Goal: Transaction & Acquisition: Purchase product/service

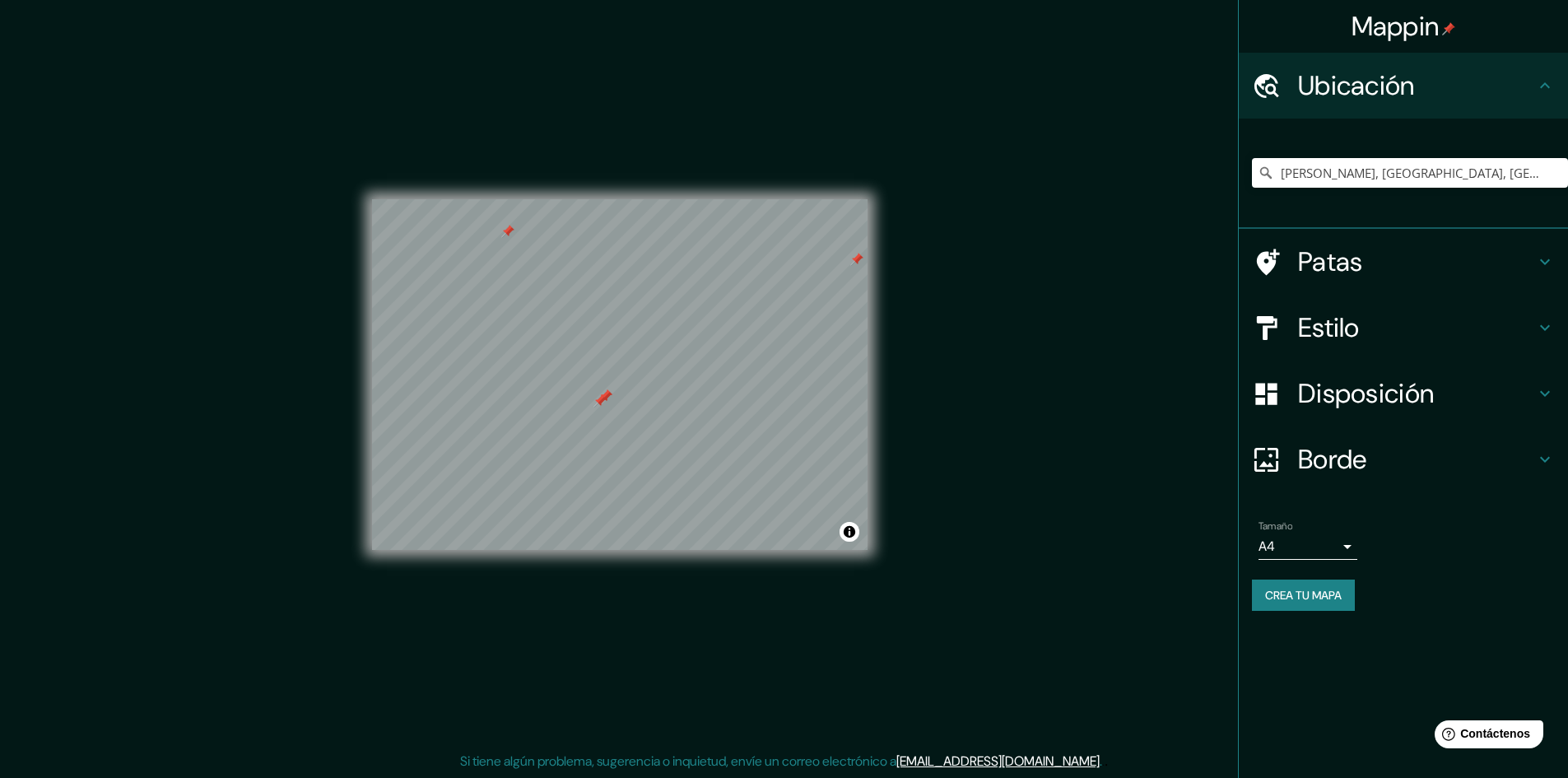
click at [1333, 463] on font "Borde" at bounding box center [1332, 460] width 69 height 35
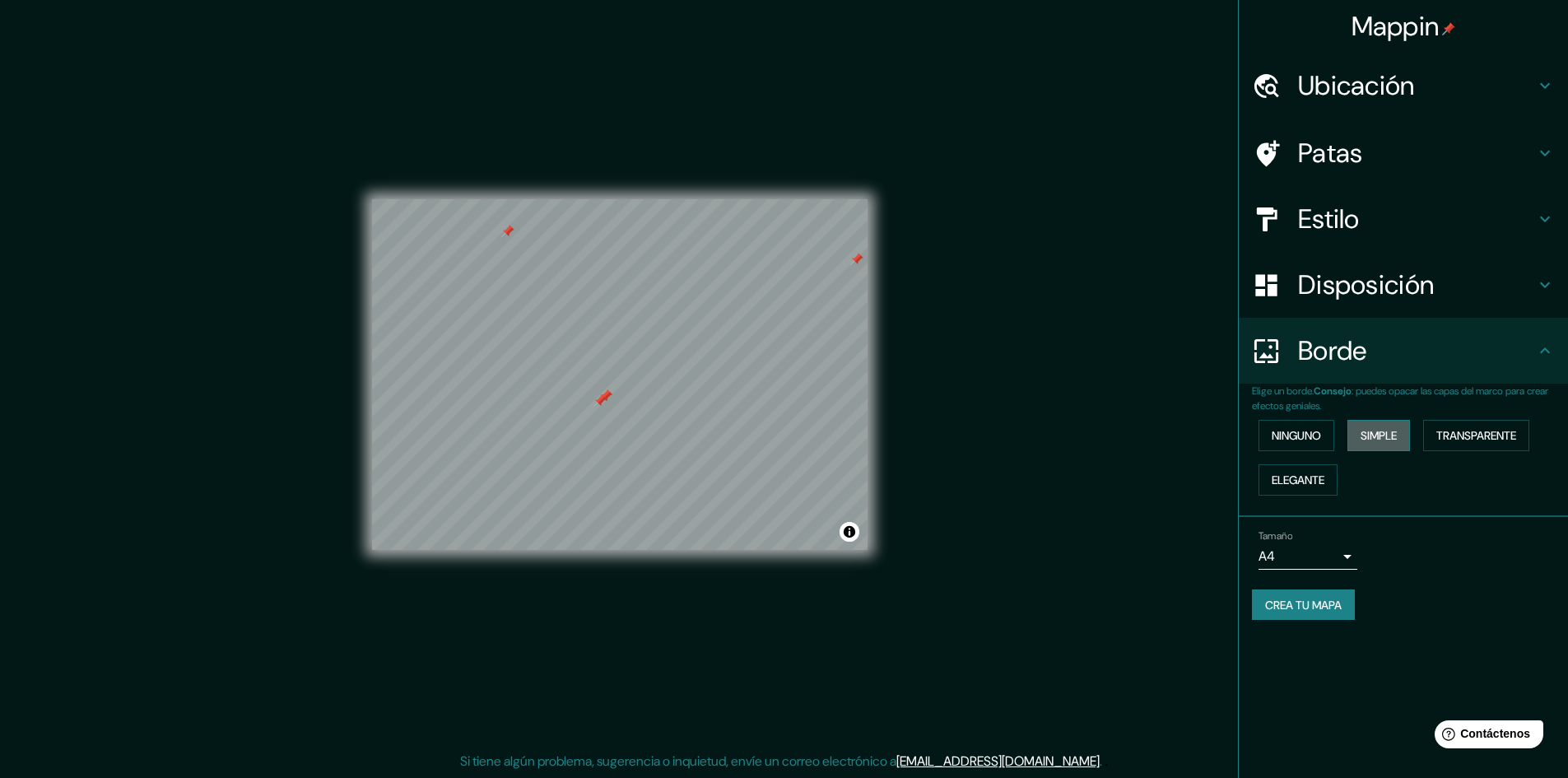
click at [1389, 436] on font "Simple" at bounding box center [1378, 434] width 36 height 15
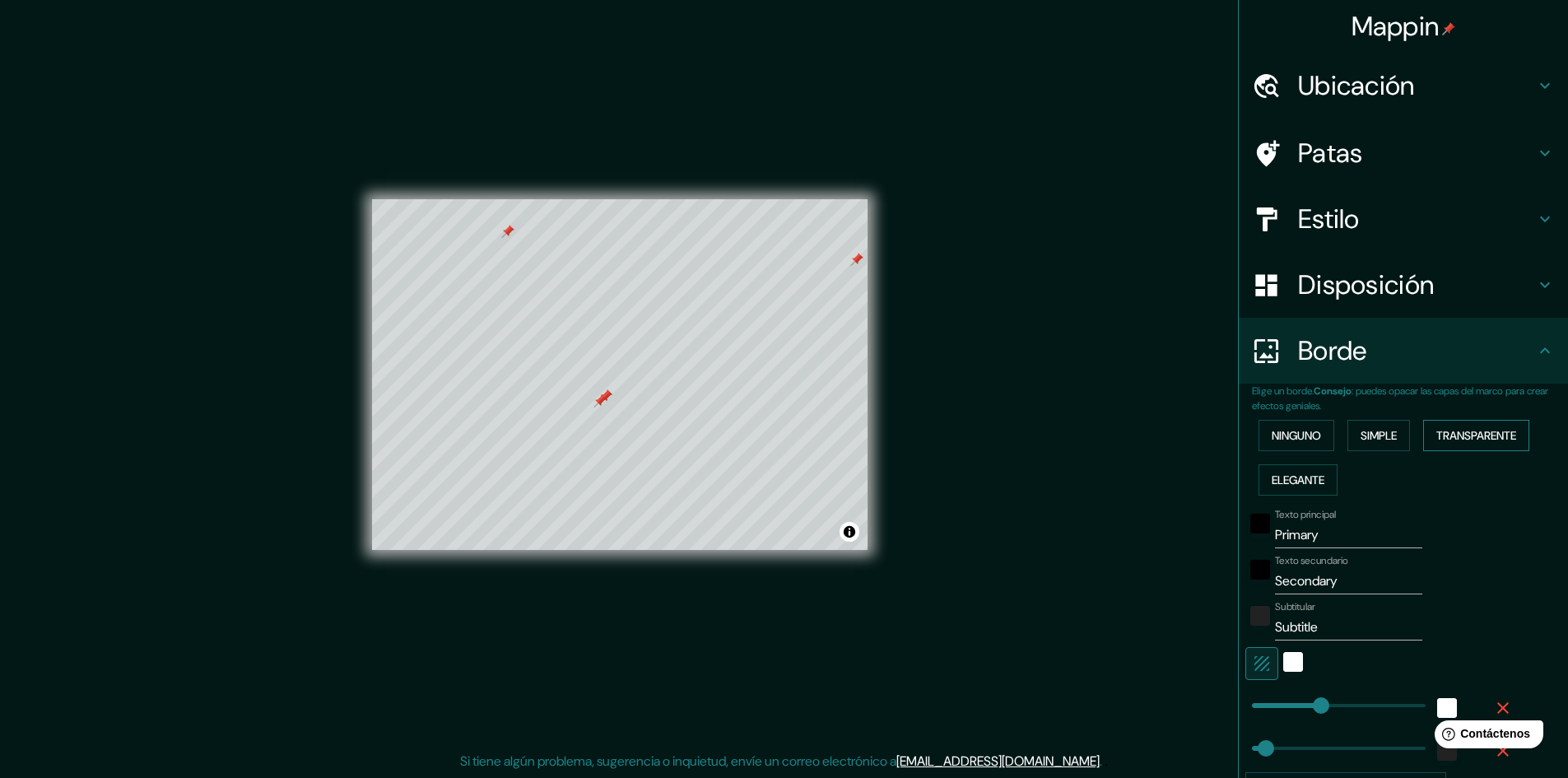
click at [1467, 434] on font "Transparente" at bounding box center [1476, 434] width 80 height 15
drag, startPoint x: 859, startPoint y: 259, endPoint x: 846, endPoint y: 271, distance: 17.7
click at [849, 268] on div at bounding box center [848, 265] width 14 height 14
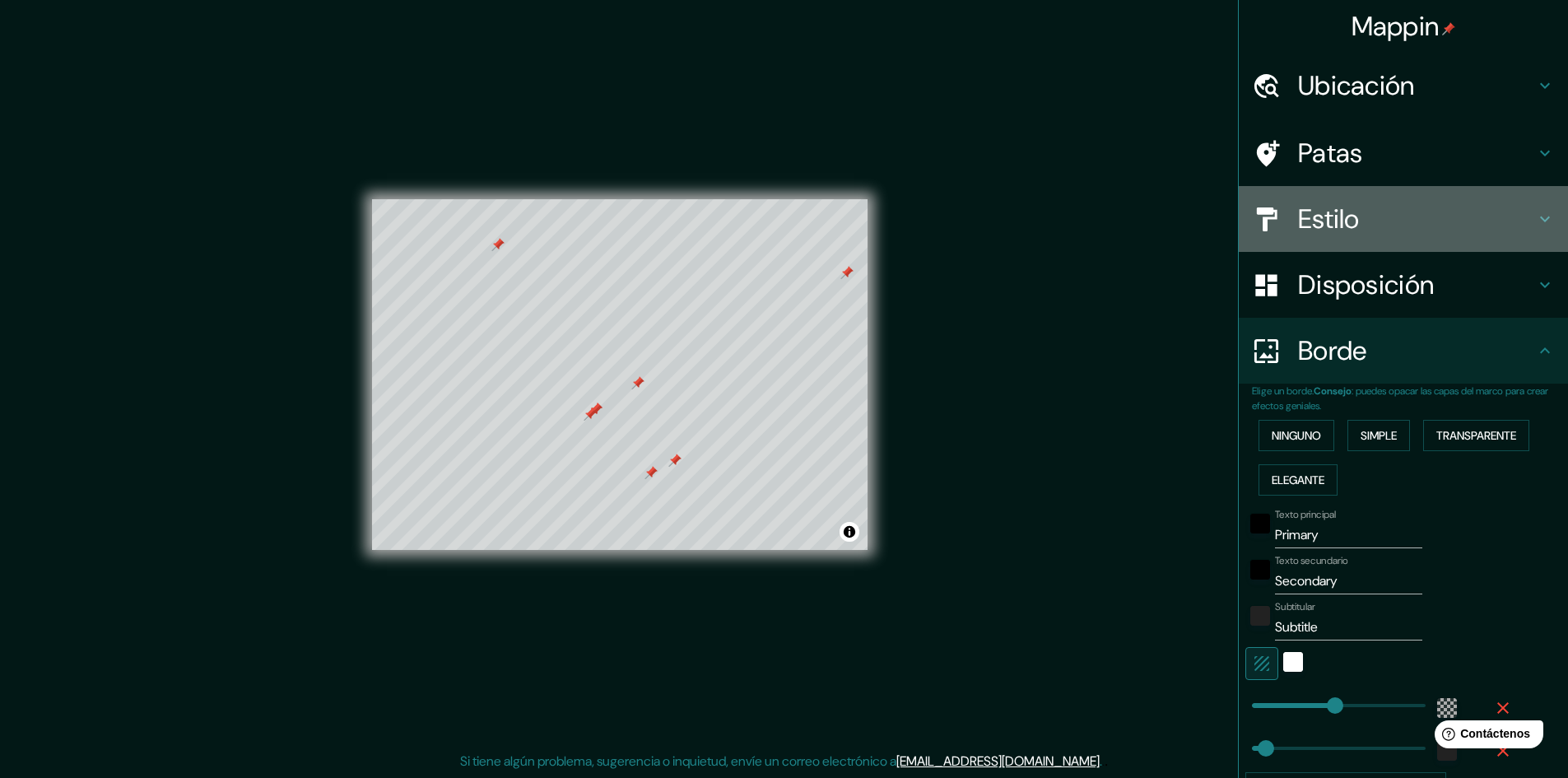
click at [1331, 234] on font "Estilo" at bounding box center [1329, 219] width 62 height 35
type input "289"
type input "48"
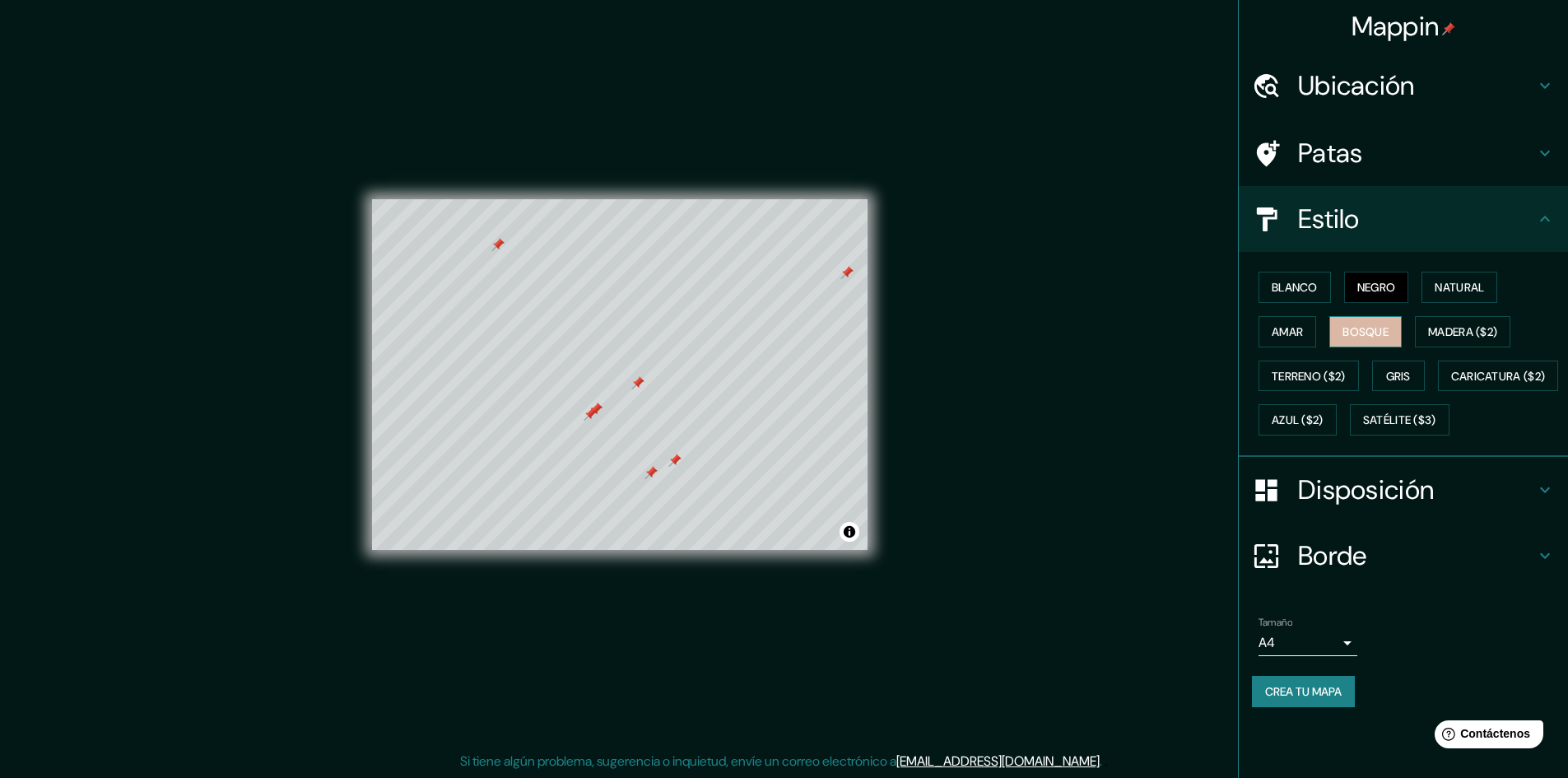
click at [1374, 336] on font "Bosque" at bounding box center [1366, 331] width 46 height 15
click at [1458, 328] on font "Madera ($2)" at bounding box center [1462, 331] width 69 height 15
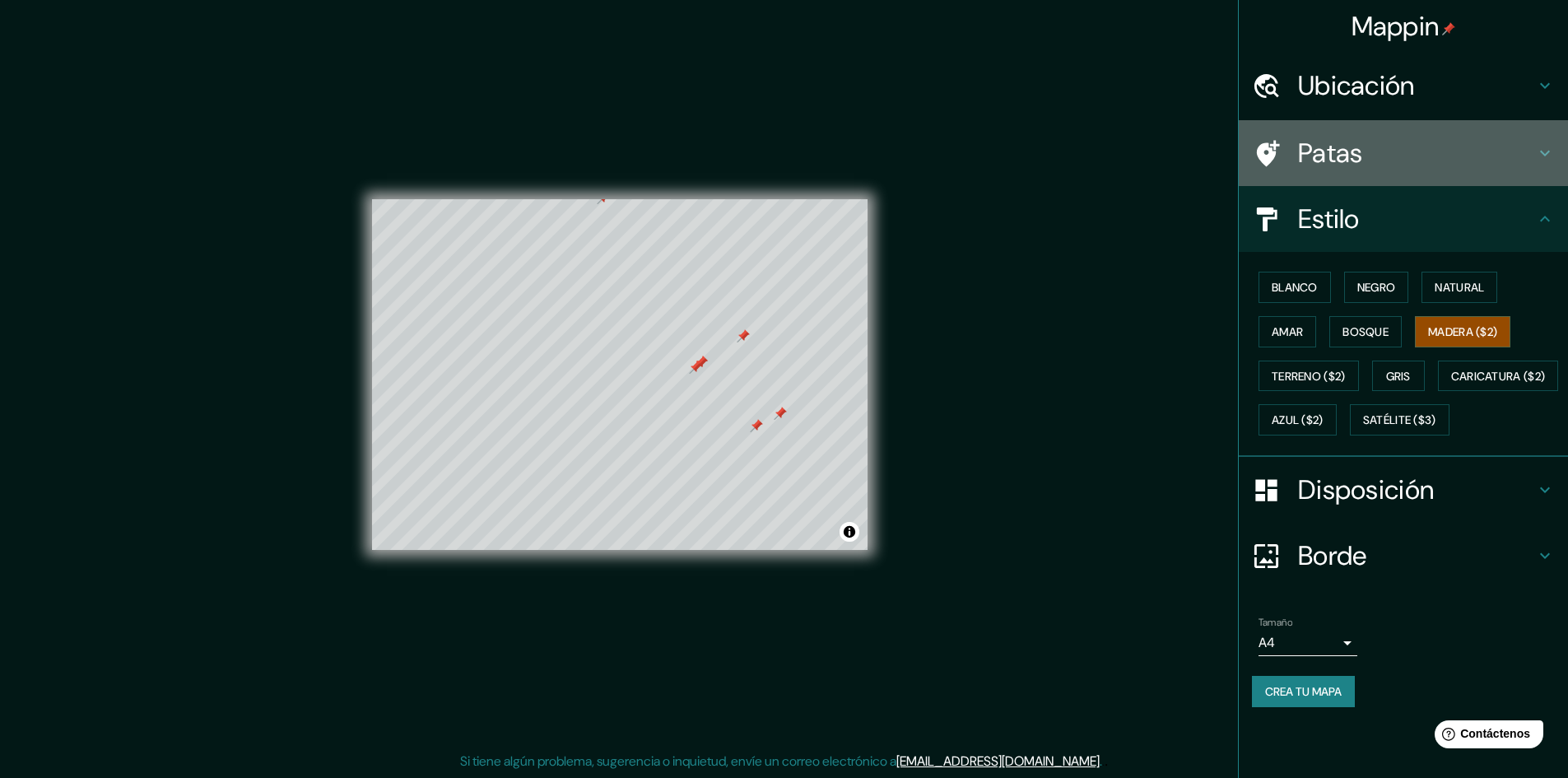
click at [1376, 167] on h4 "Patas" at bounding box center [1416, 153] width 237 height 33
type input "289"
type input "48"
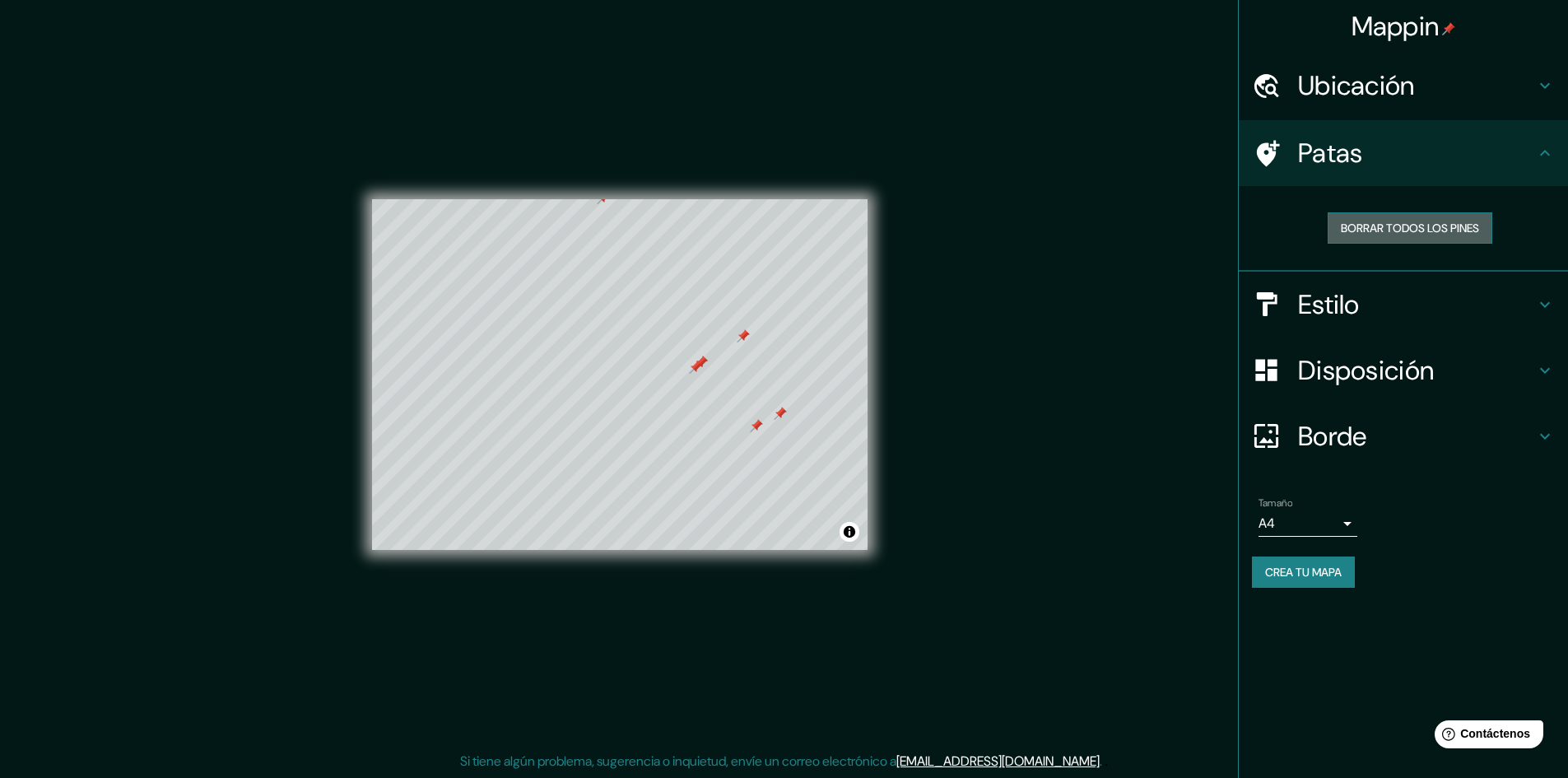
click at [1403, 223] on font "Borrar todos los pines" at bounding box center [1410, 227] width 138 height 15
click at [1404, 223] on font "Borrar todos los pines" at bounding box center [1410, 227] width 138 height 15
click at [1342, 297] on font "Estilo" at bounding box center [1329, 305] width 62 height 35
type input "289"
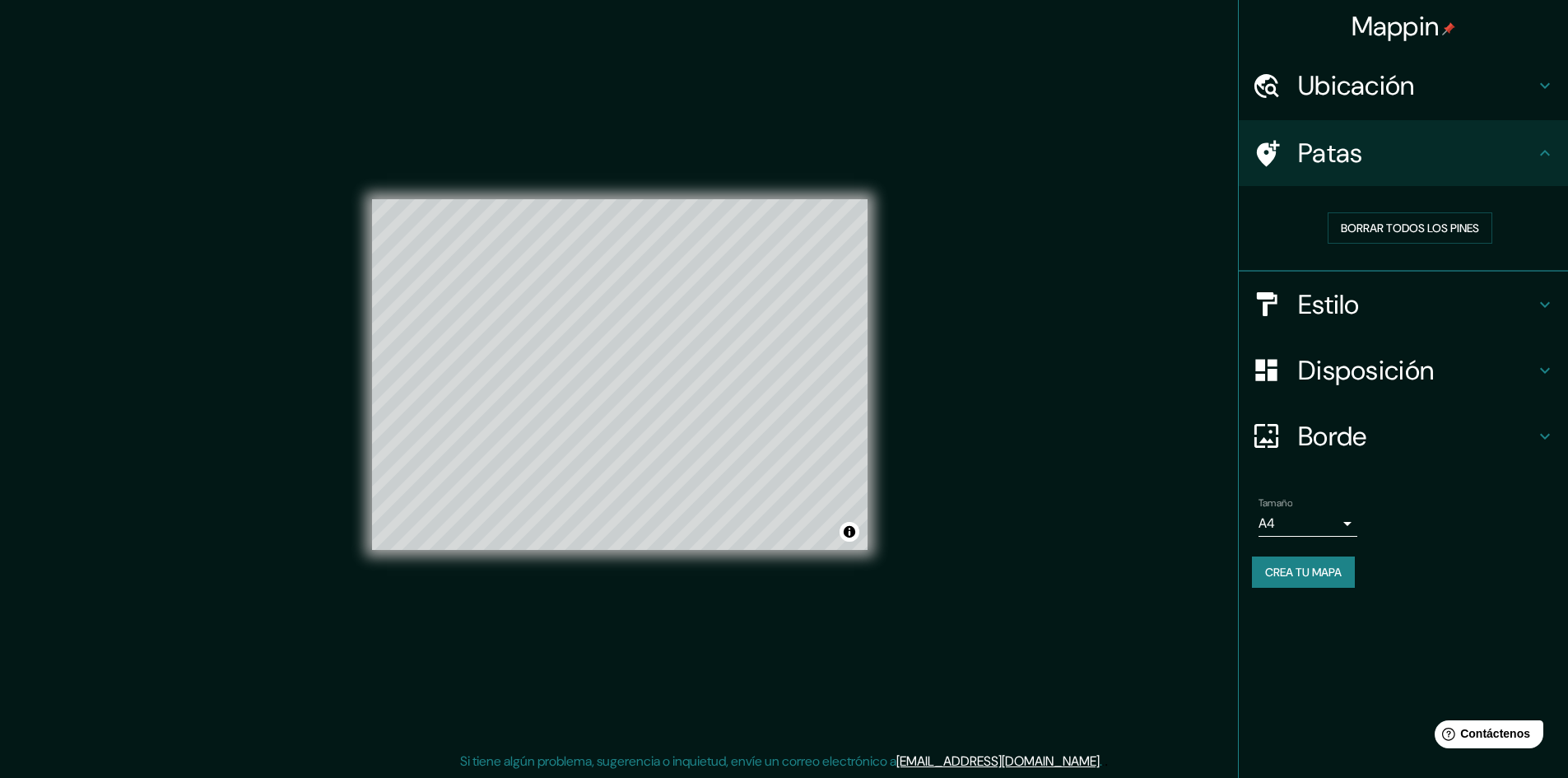
type input "48"
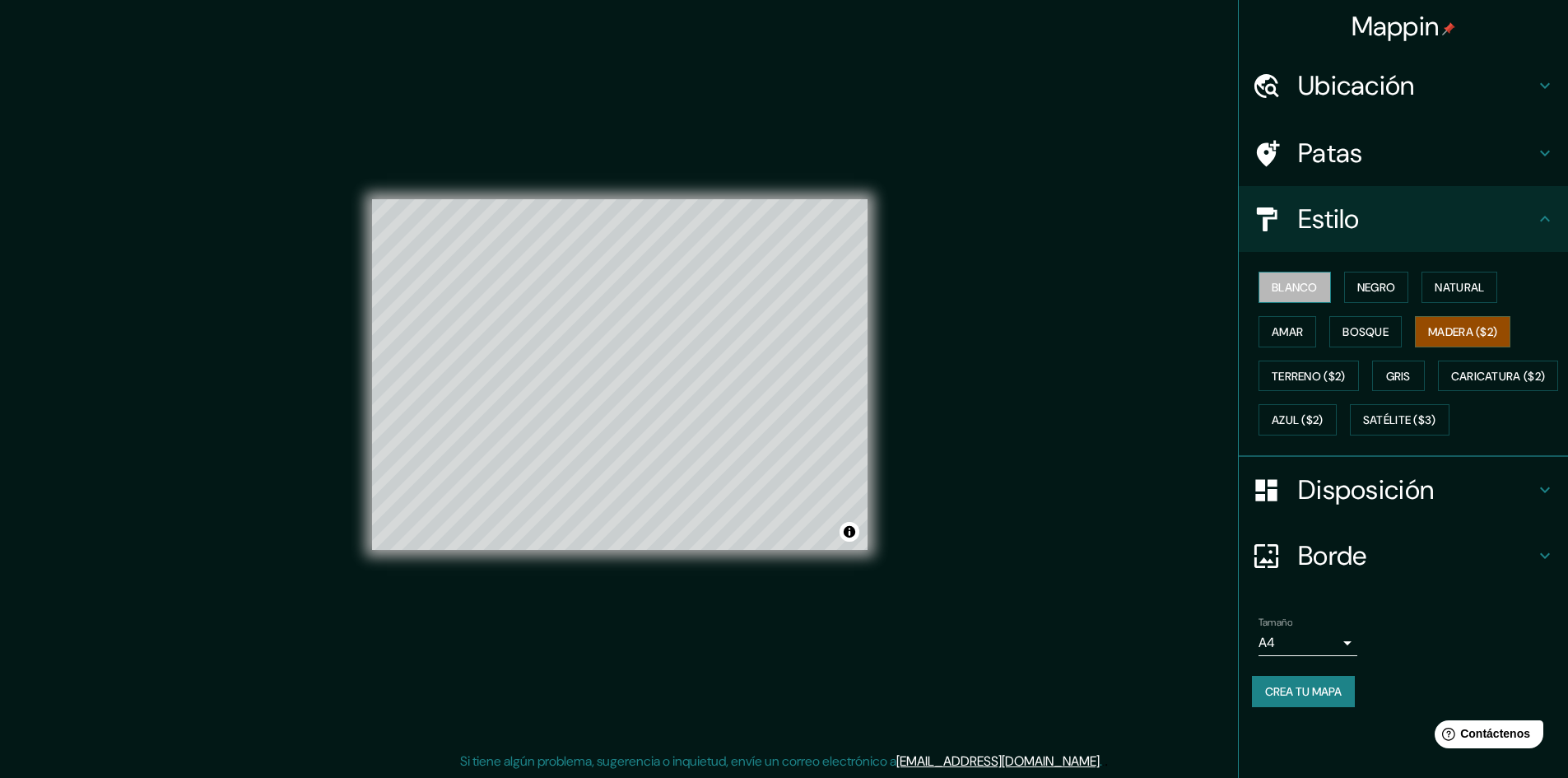
click at [1302, 282] on font "Blanco" at bounding box center [1295, 286] width 46 height 15
click at [1379, 287] on font "Negro" at bounding box center [1377, 286] width 39 height 15
click at [1374, 339] on font "Bosque" at bounding box center [1366, 331] width 46 height 15
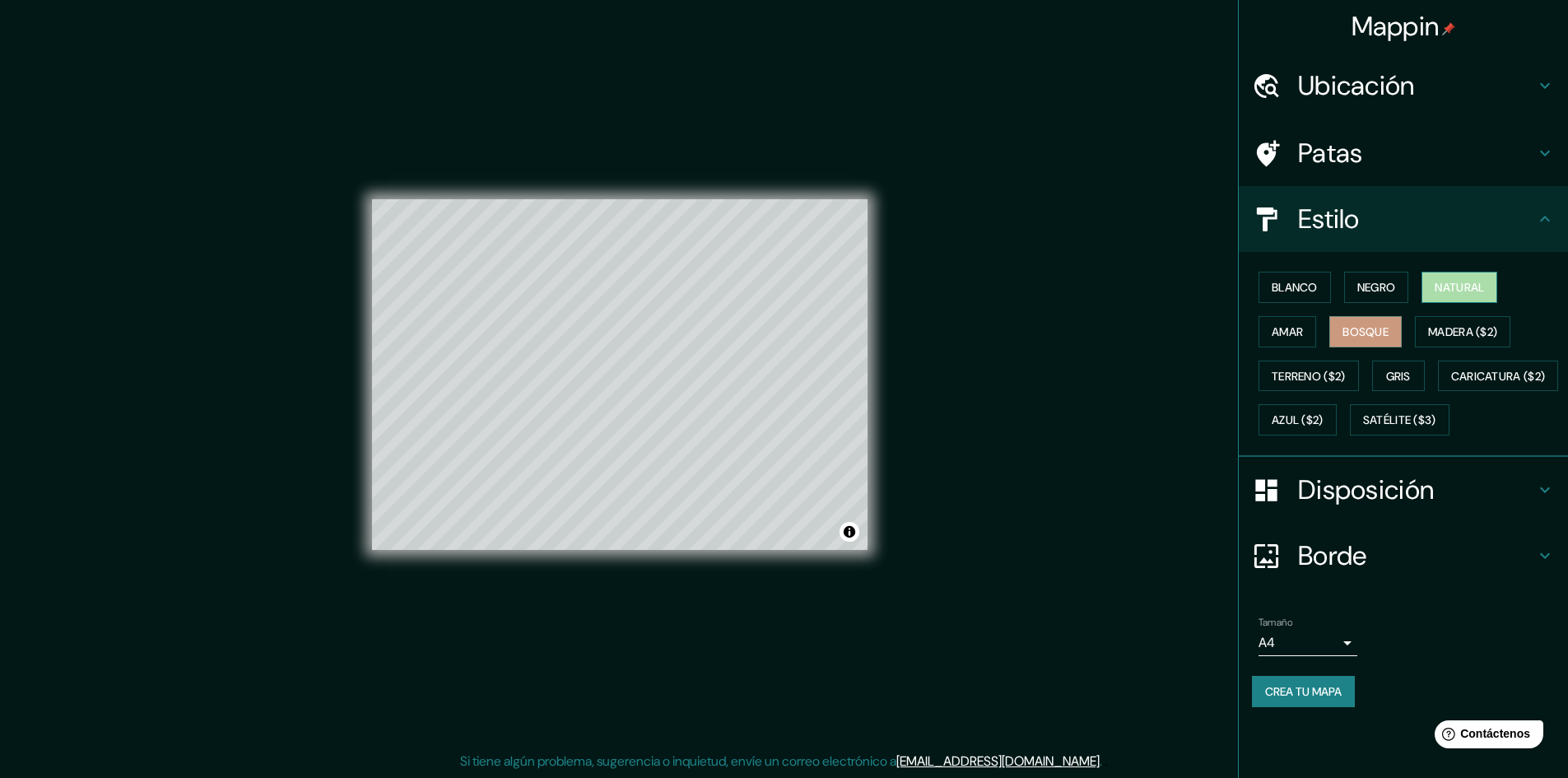
click at [1479, 284] on font "Natural" at bounding box center [1460, 286] width 49 height 15
click at [1369, 507] on font "Disposición" at bounding box center [1366, 490] width 136 height 35
type input "289"
type input "48"
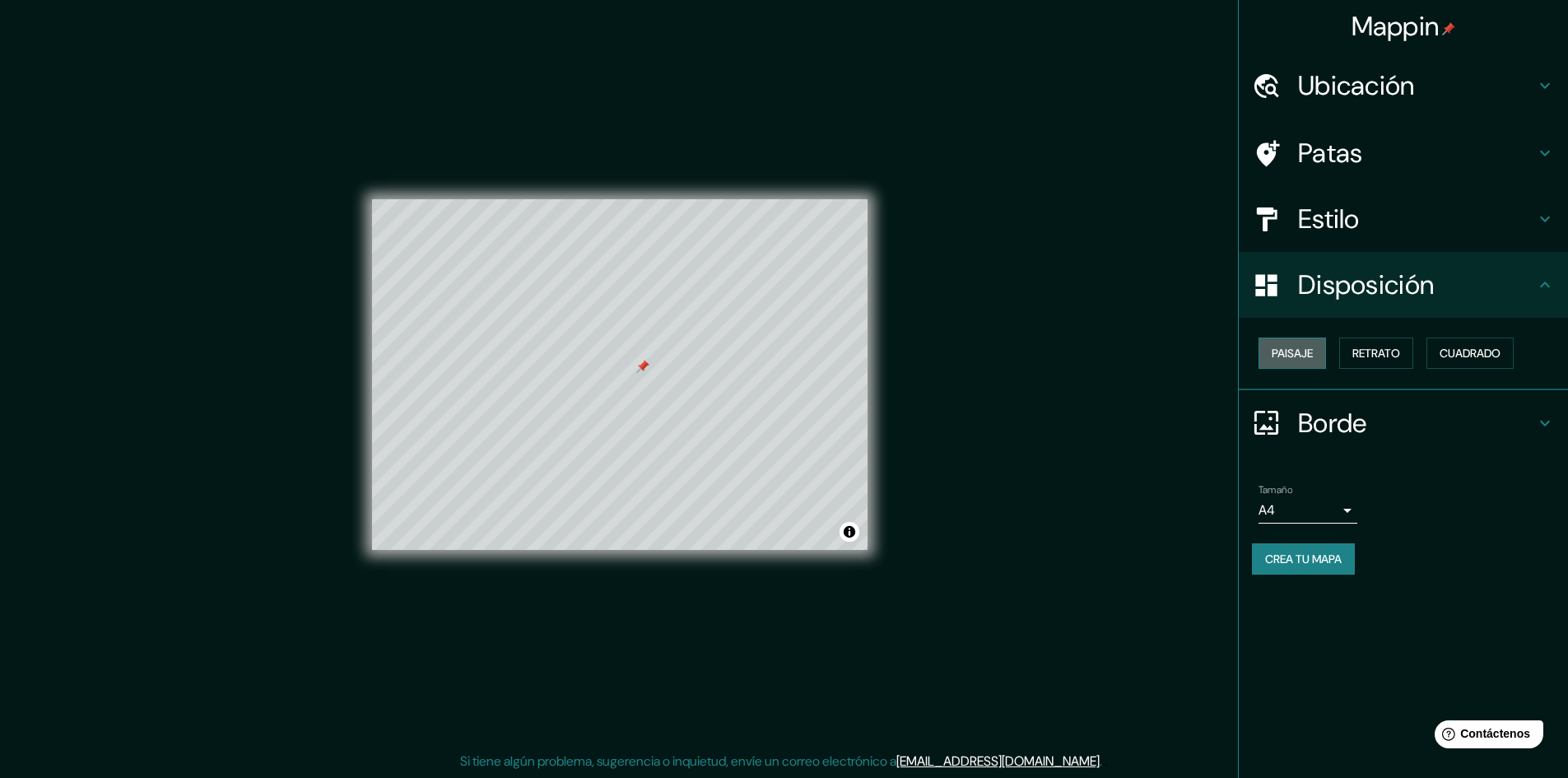
click at [1302, 346] on font "Paisaje" at bounding box center [1292, 352] width 42 height 15
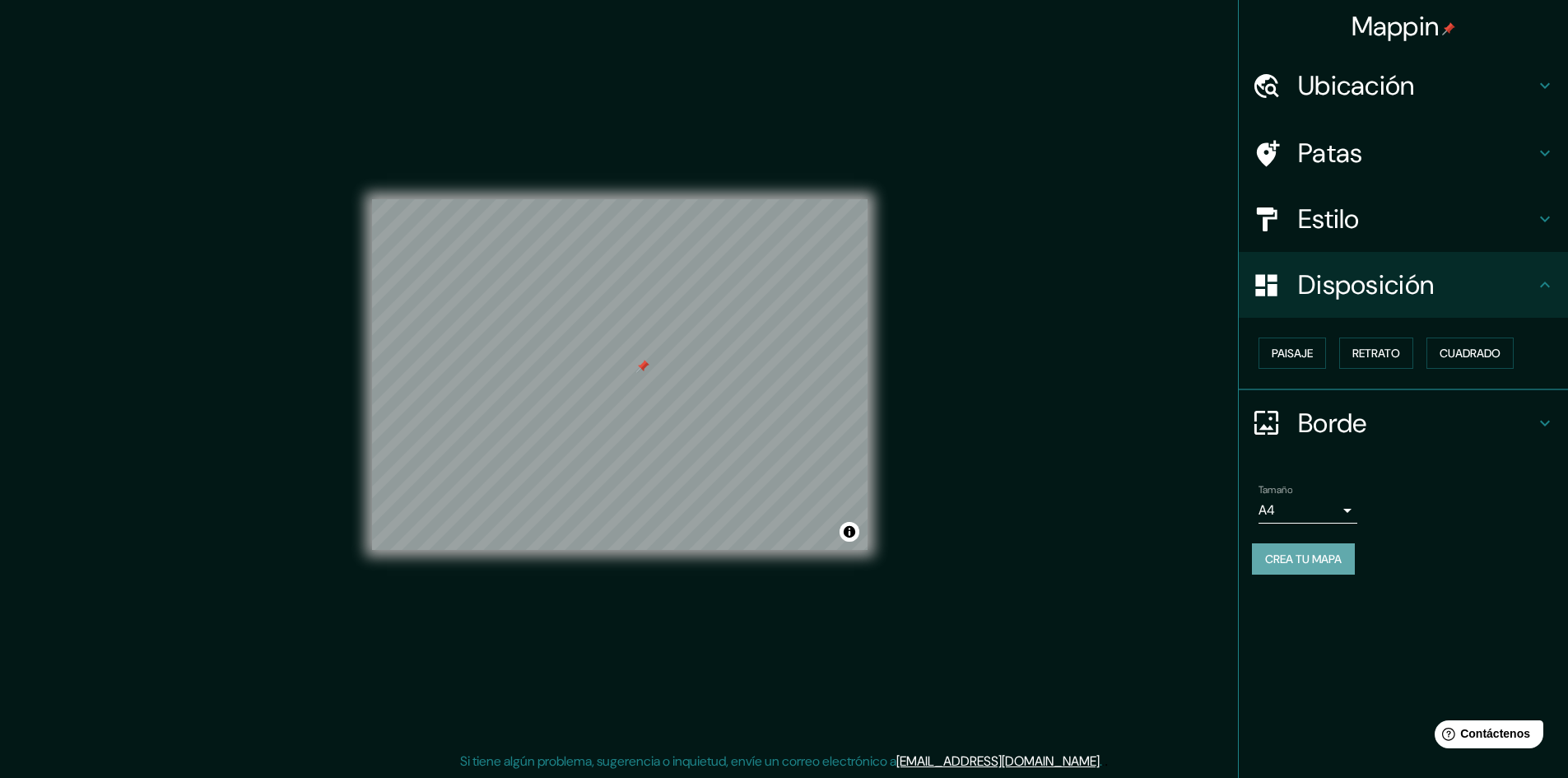
click at [1323, 554] on font "Crea tu mapa" at bounding box center [1303, 558] width 76 height 15
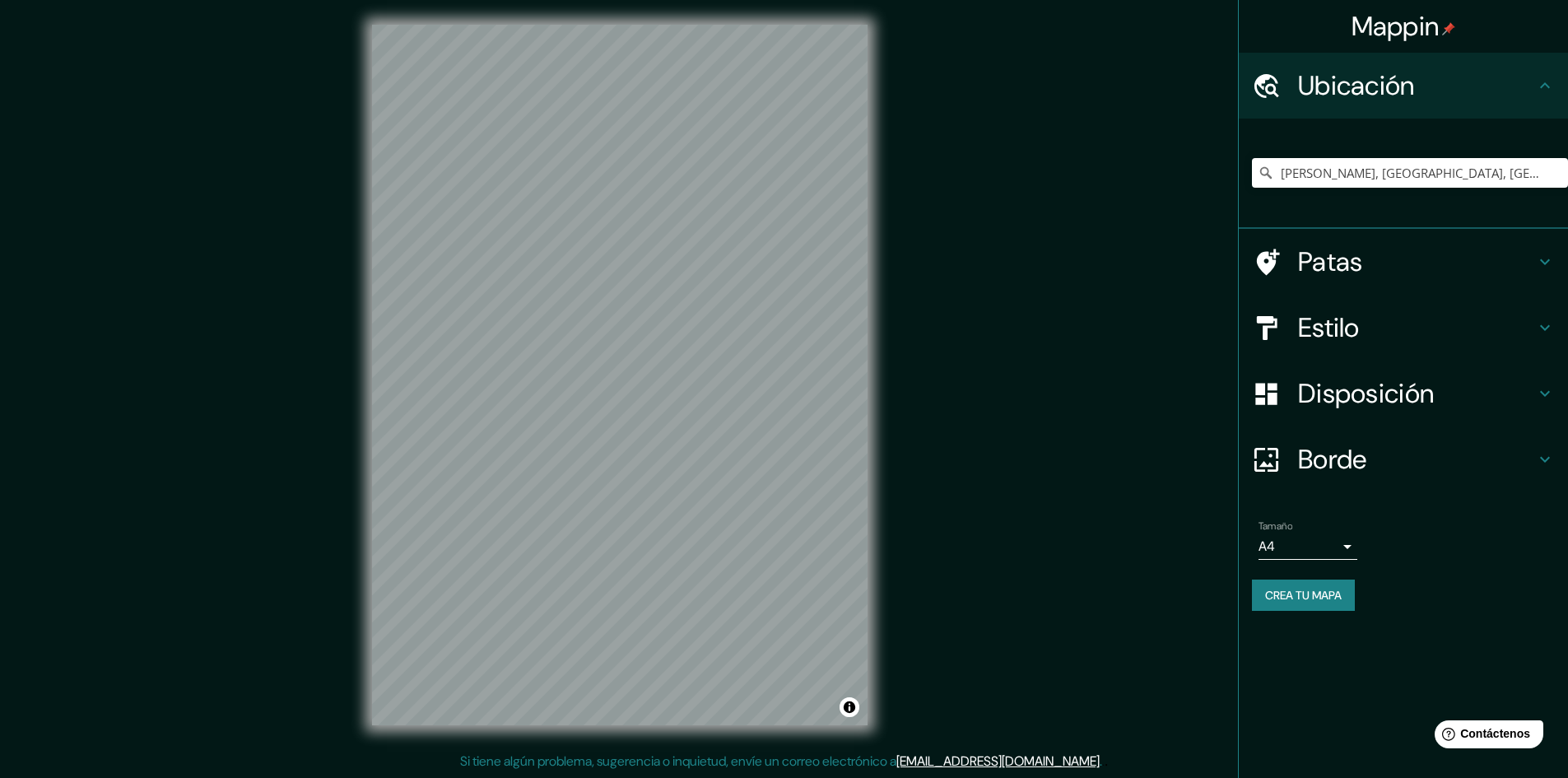
scroll to position [2, 0]
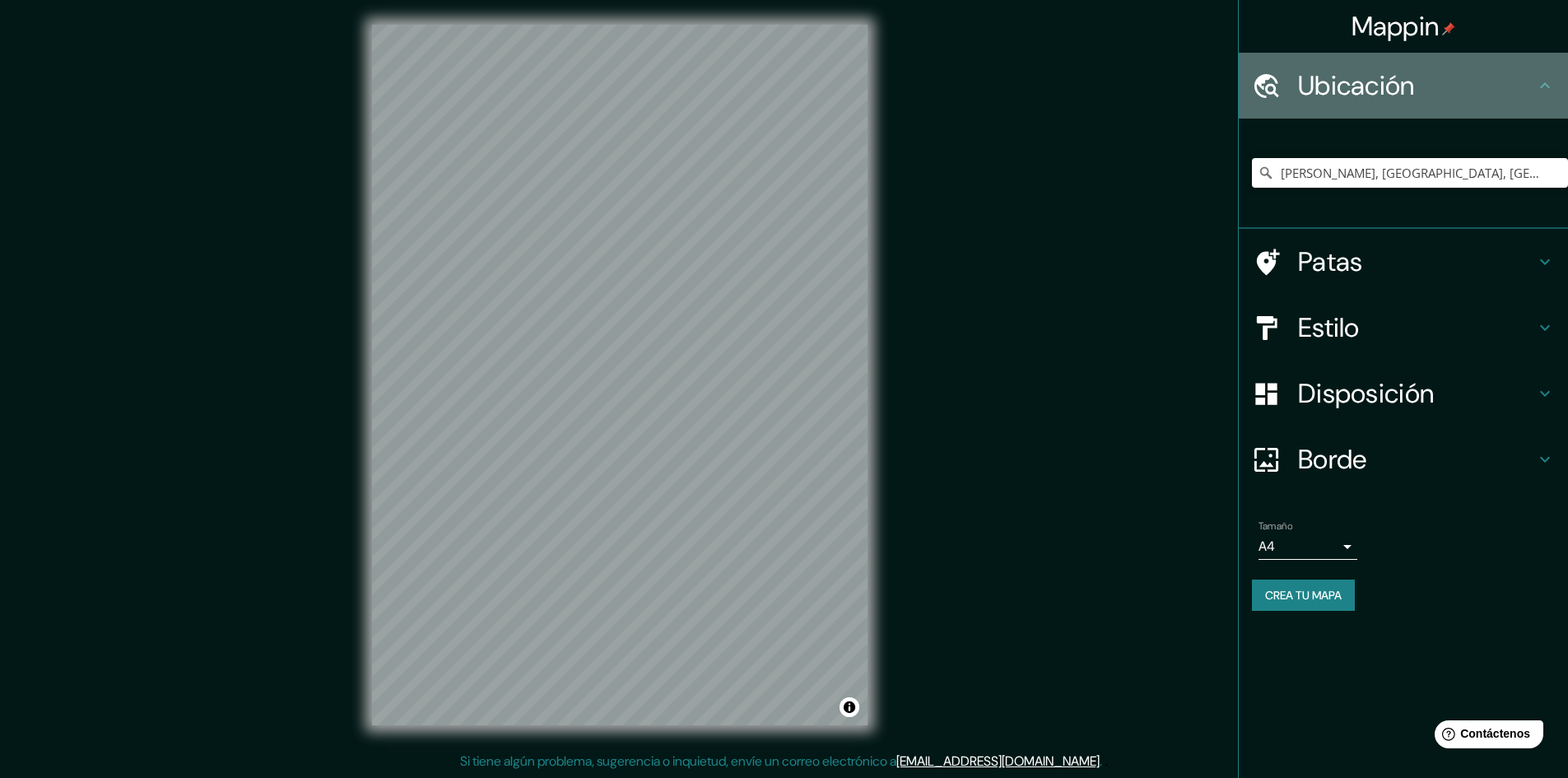
click at [1386, 84] on font "Ubicación" at bounding box center [1356, 86] width 117 height 35
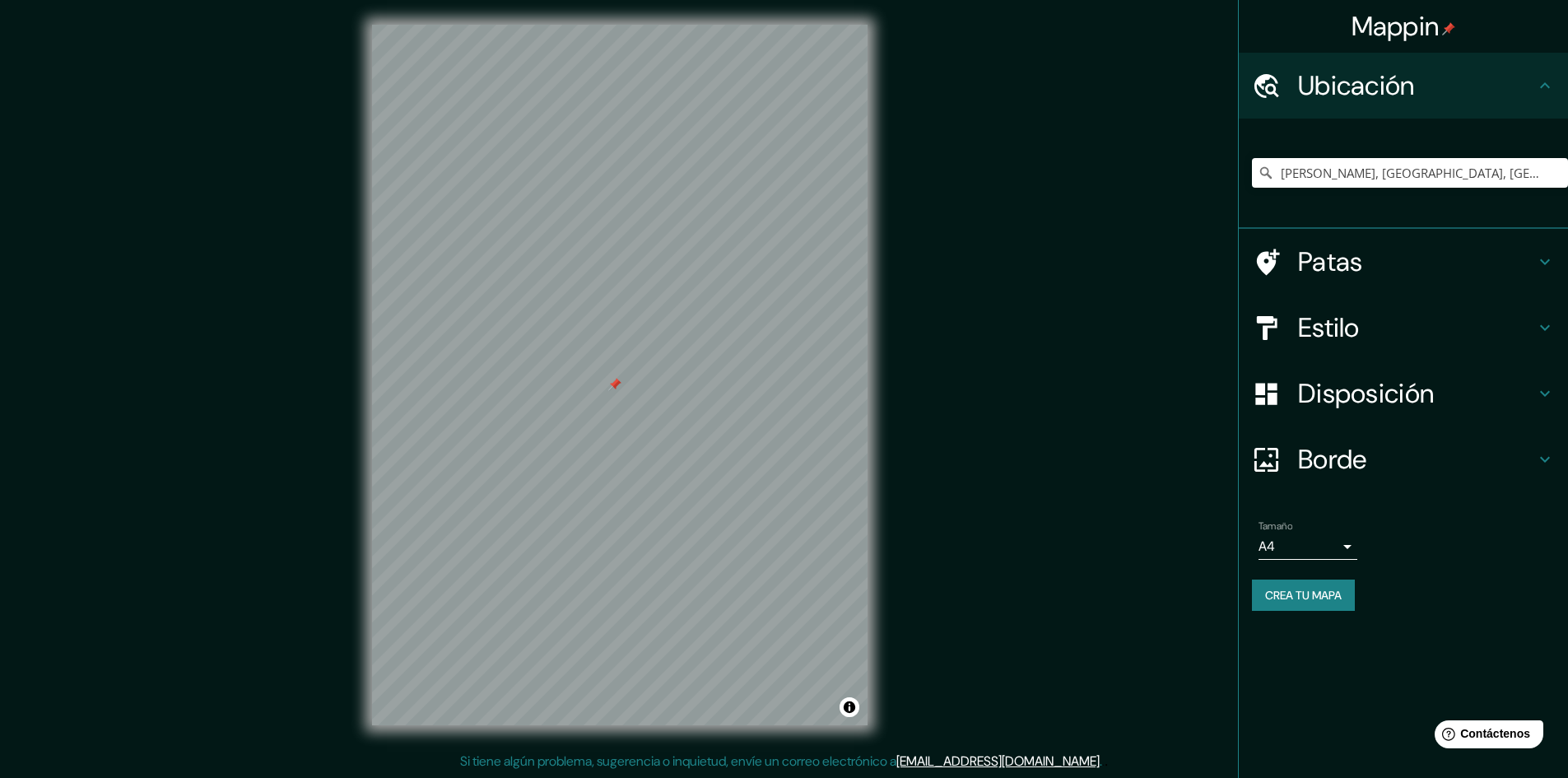
click at [1441, 35] on h4 "Mappin" at bounding box center [1404, 26] width 105 height 33
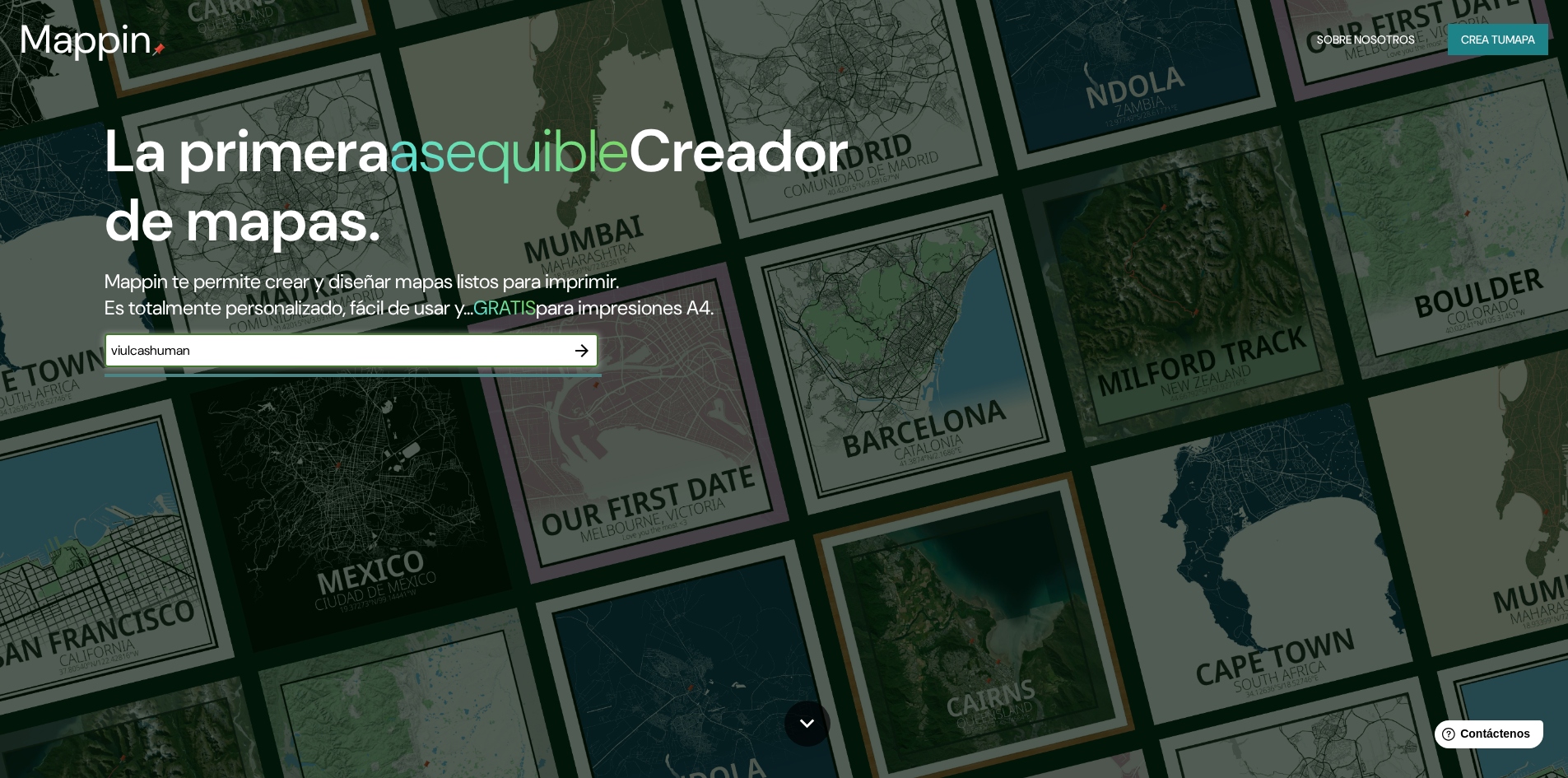
type input "viulcashuman"
click at [592, 350] on button "button" at bounding box center [582, 350] width 33 height 33
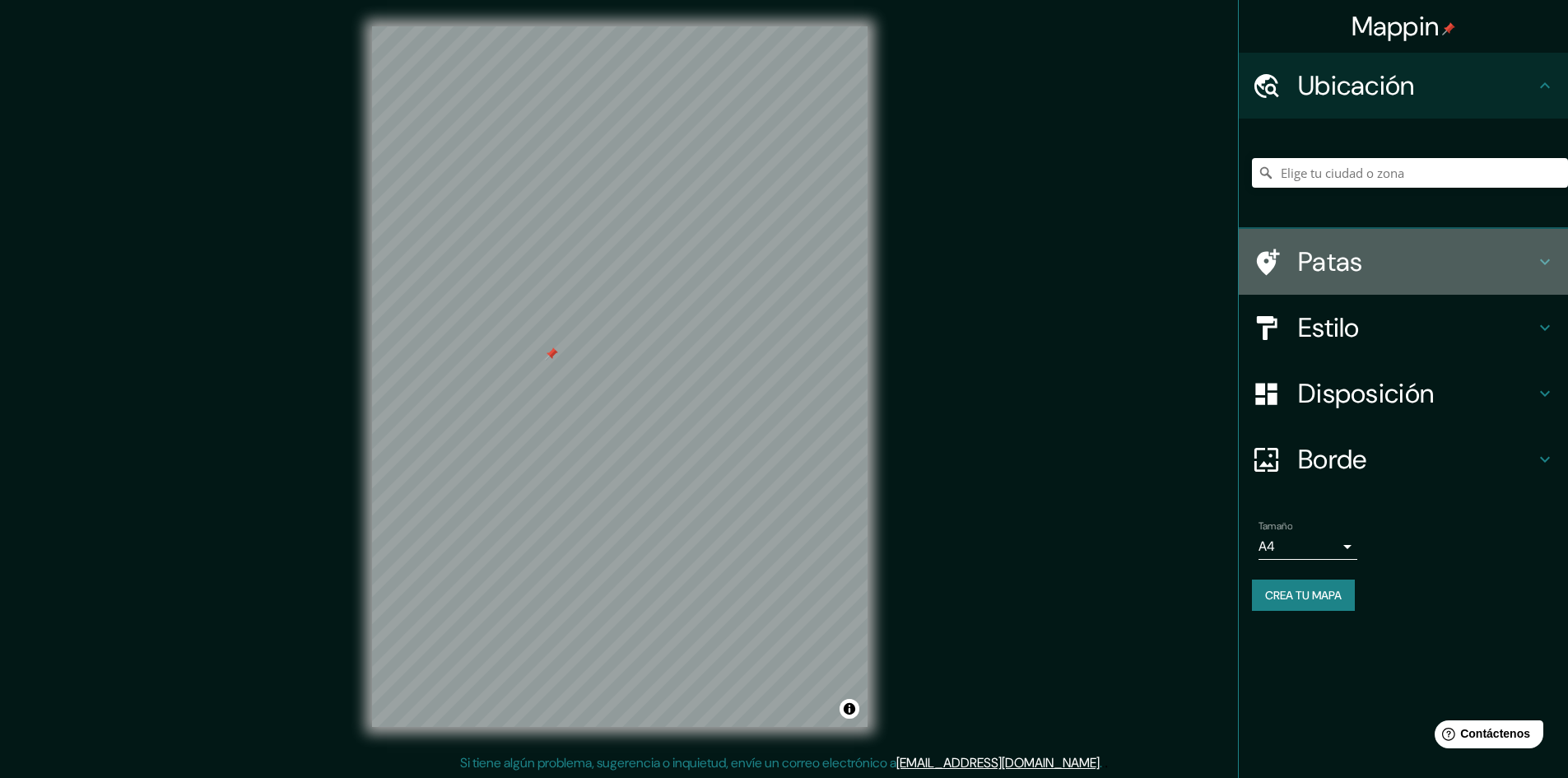
click at [1364, 278] on h4 "Patas" at bounding box center [1416, 261] width 237 height 33
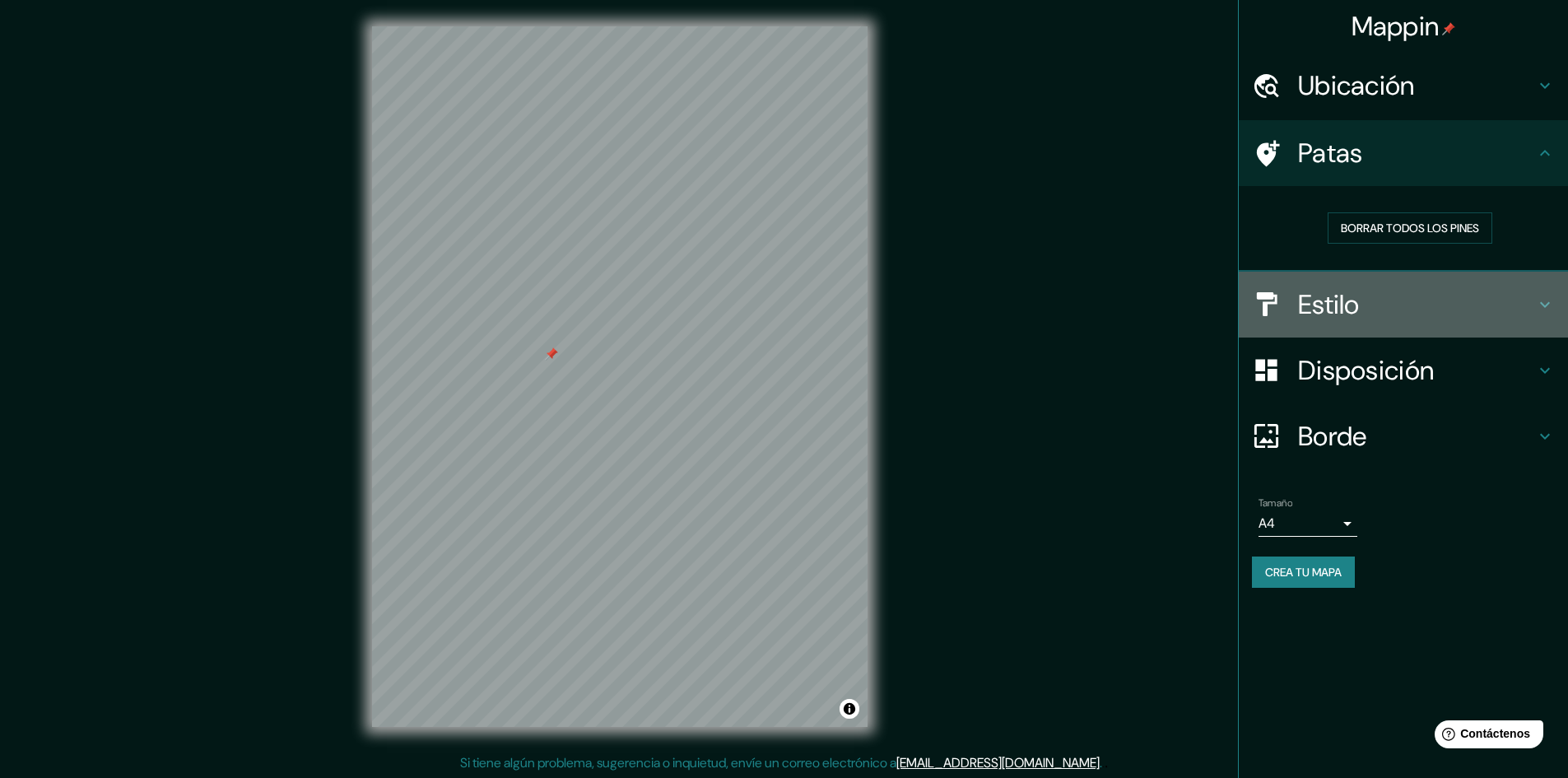
click at [1329, 313] on font "Estilo" at bounding box center [1329, 305] width 62 height 35
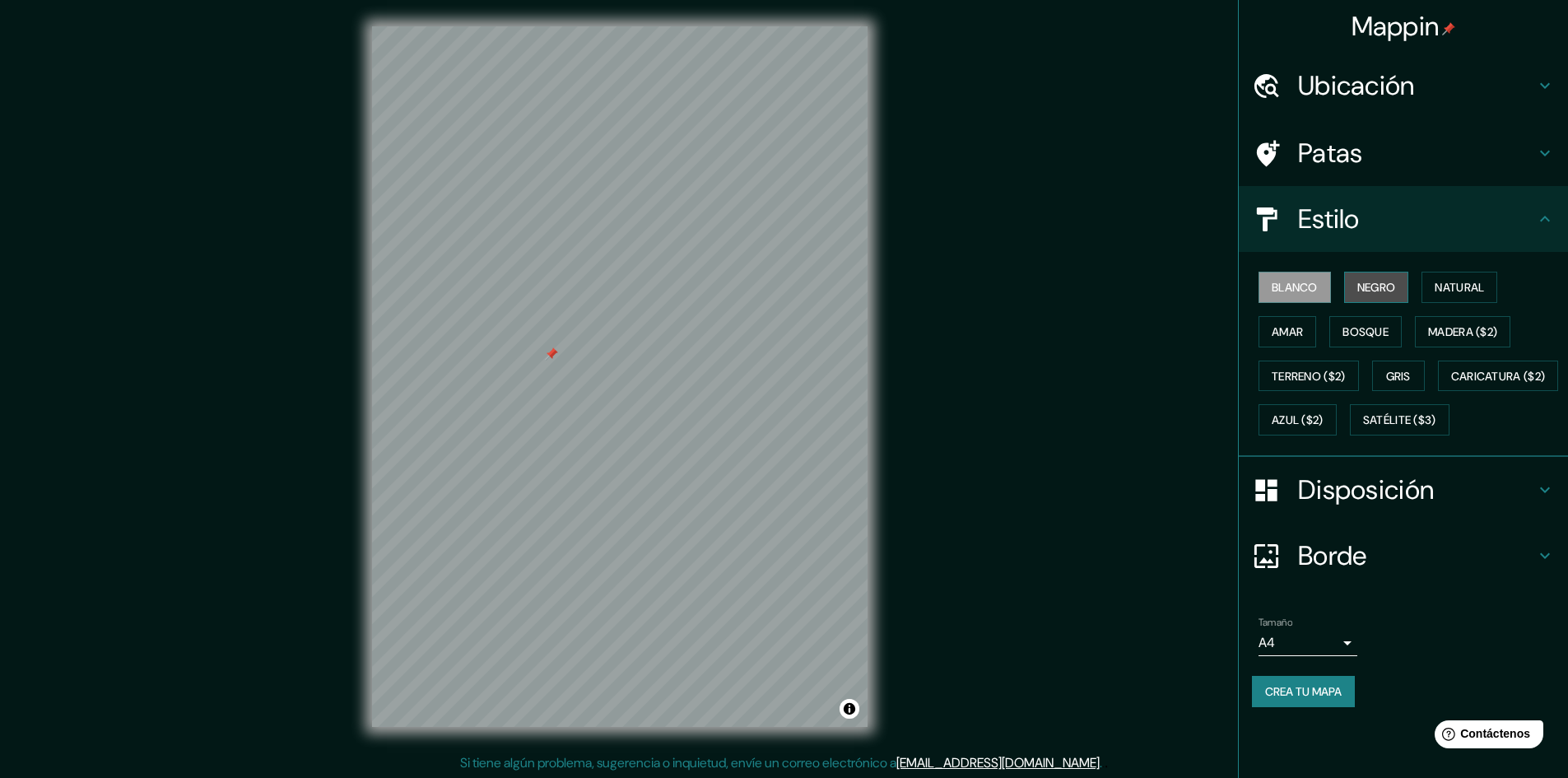
click at [1374, 280] on font "Negro" at bounding box center [1377, 286] width 39 height 15
click at [1448, 282] on font "Natural" at bounding box center [1460, 286] width 49 height 15
click at [1281, 333] on font "Amar" at bounding box center [1287, 331] width 31 height 15
click at [1291, 278] on font "Blanco" at bounding box center [1295, 287] width 46 height 21
click at [1366, 289] on font "Negro" at bounding box center [1377, 286] width 39 height 15
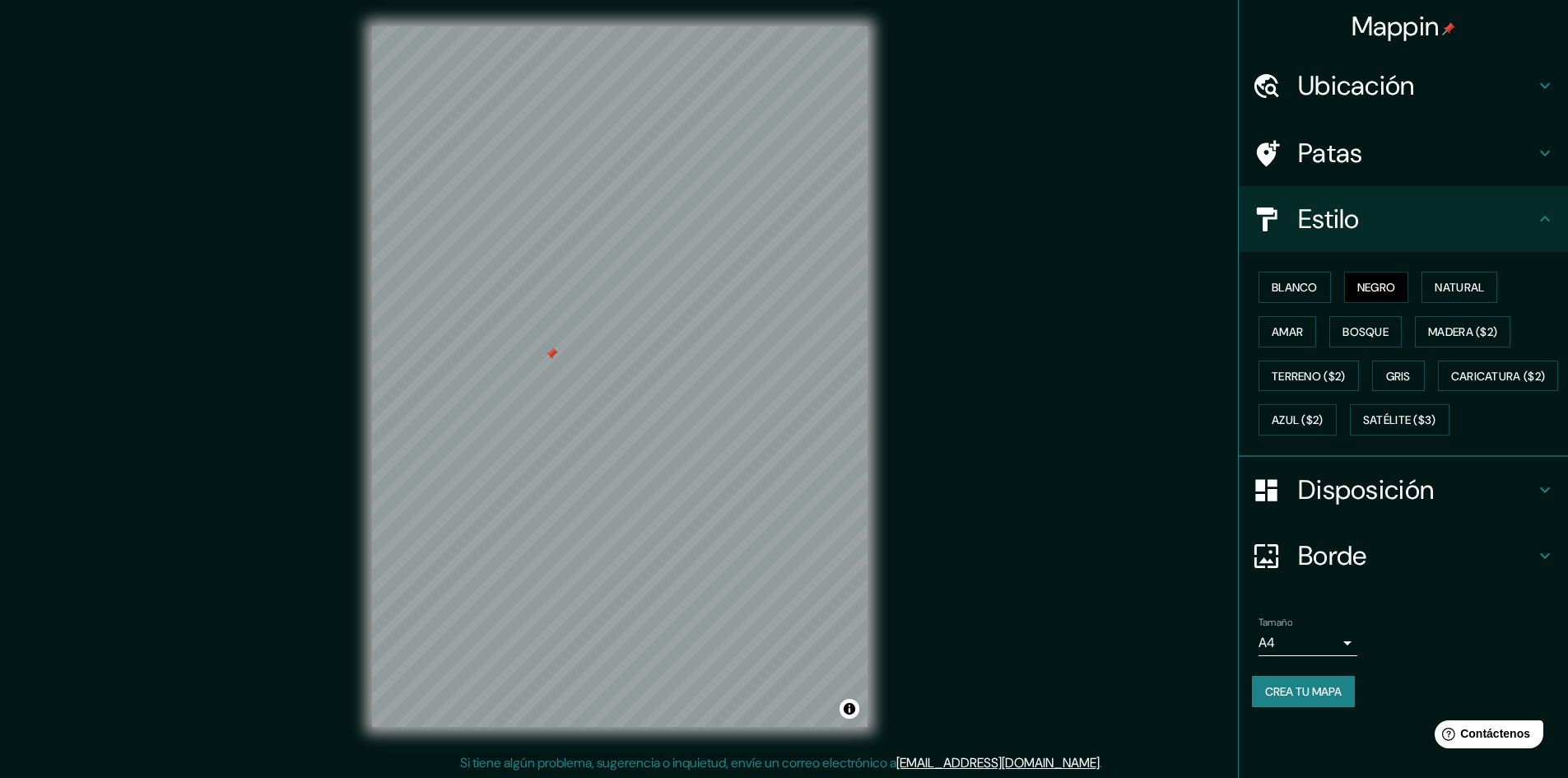
click at [1345, 573] on font "Borde" at bounding box center [1332, 555] width 69 height 35
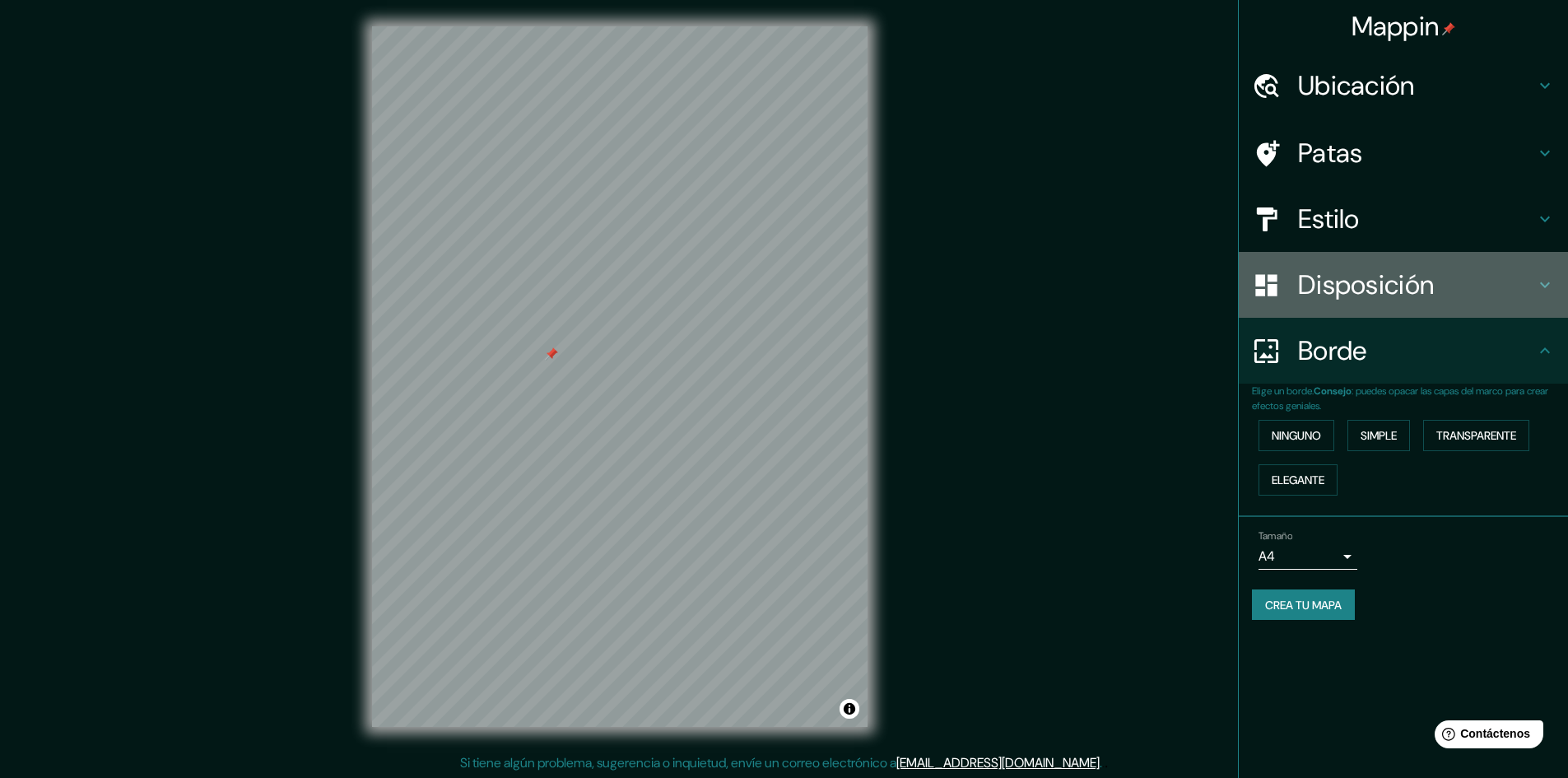
click at [1351, 275] on font "Disposición" at bounding box center [1366, 284] width 136 height 35
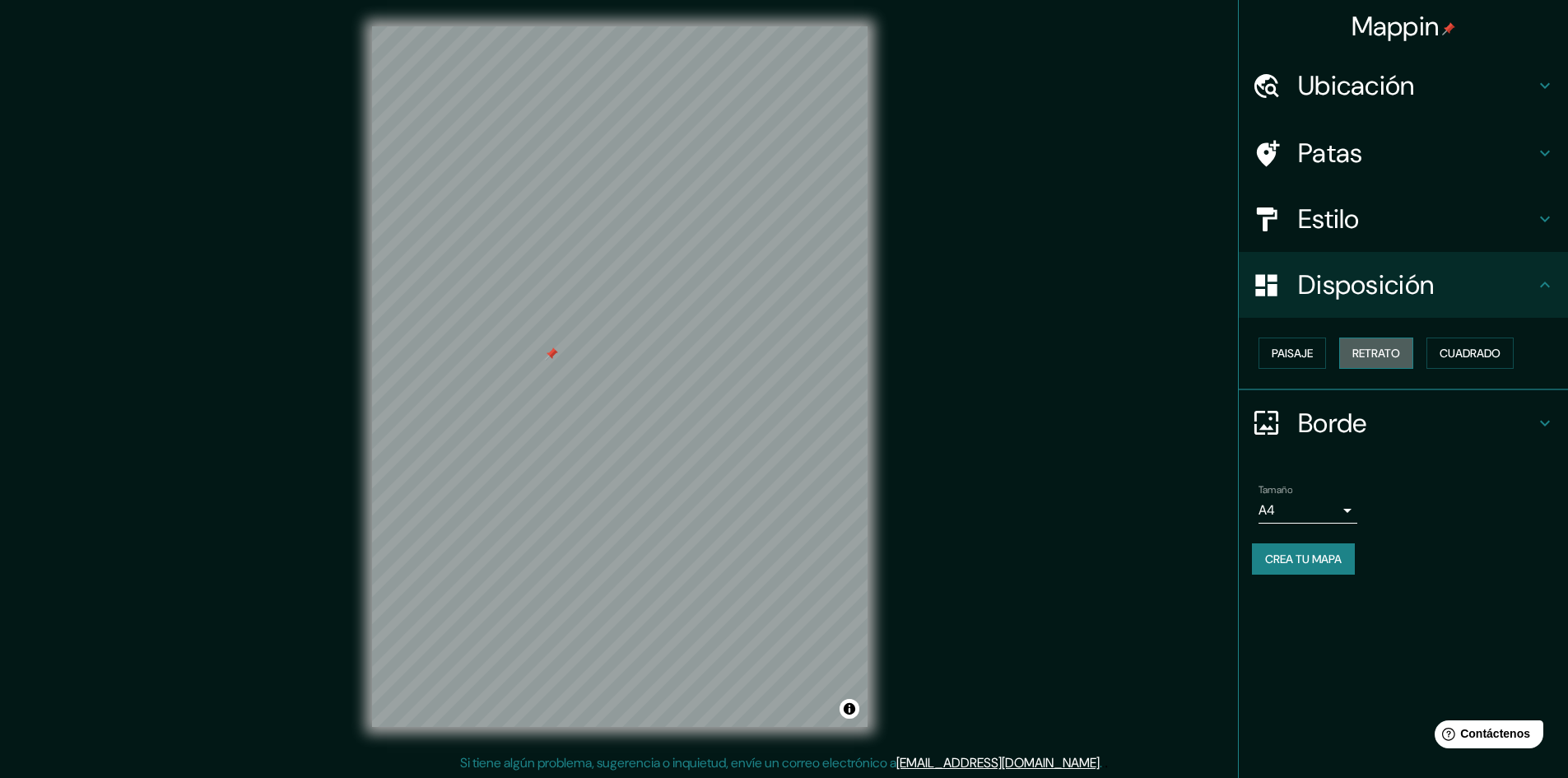
click at [1377, 347] on font "Retrato" at bounding box center [1376, 352] width 47 height 15
click at [1291, 358] on font "Paisaje" at bounding box center [1292, 352] width 42 height 15
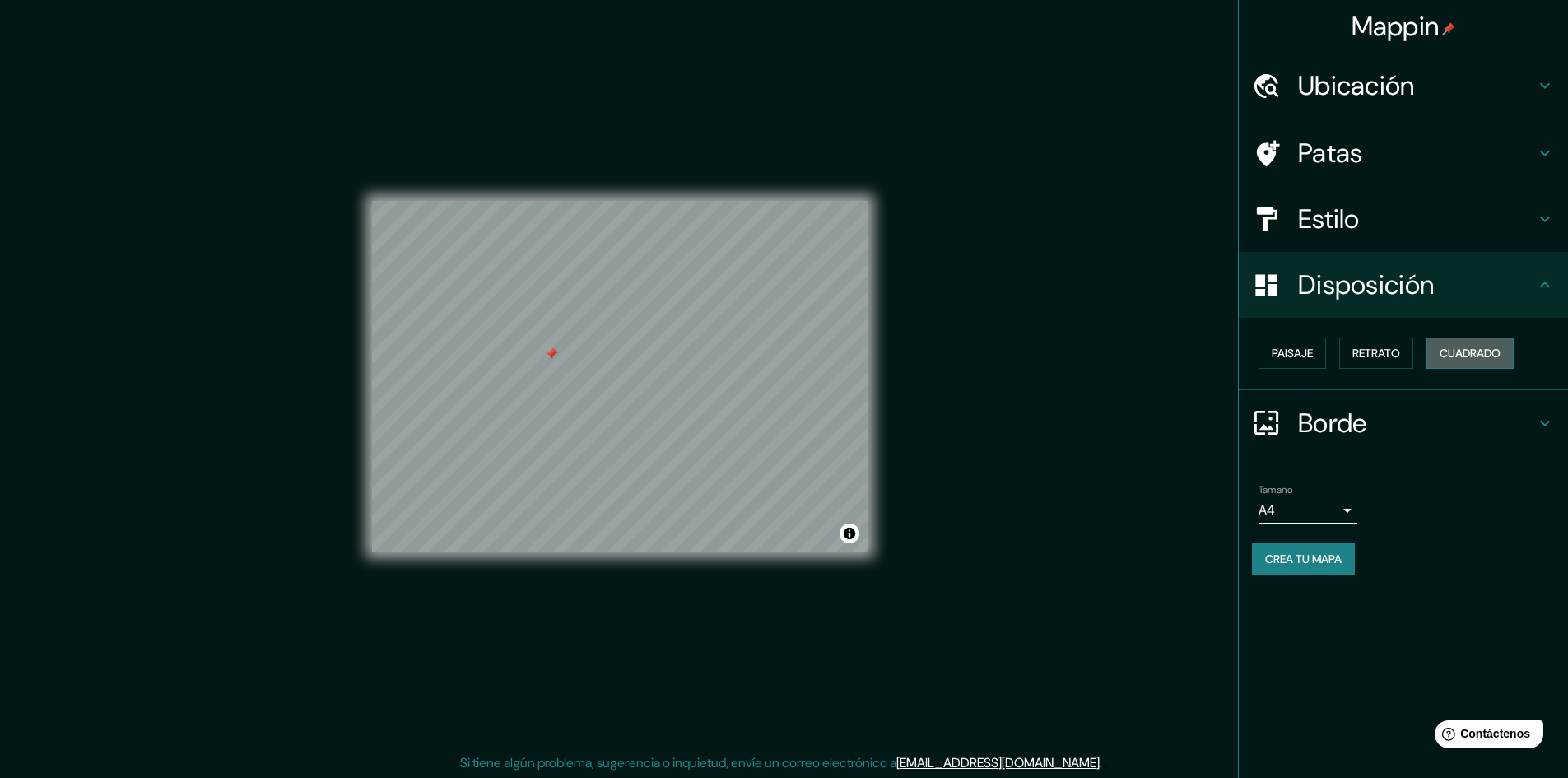
click at [1482, 361] on font "Cuadrado" at bounding box center [1470, 352] width 61 height 15
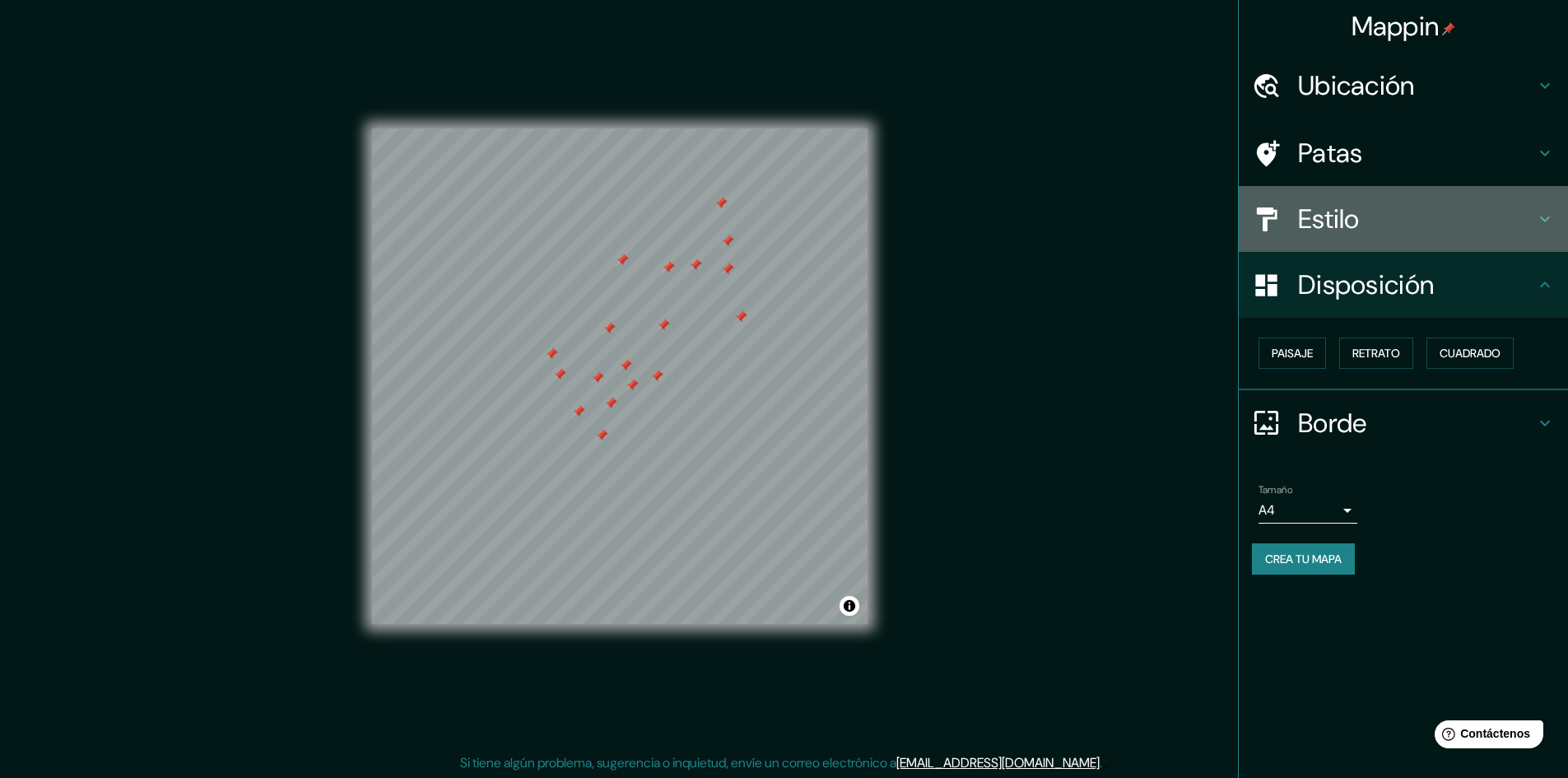
click at [1543, 220] on icon at bounding box center [1545, 220] width 10 height 6
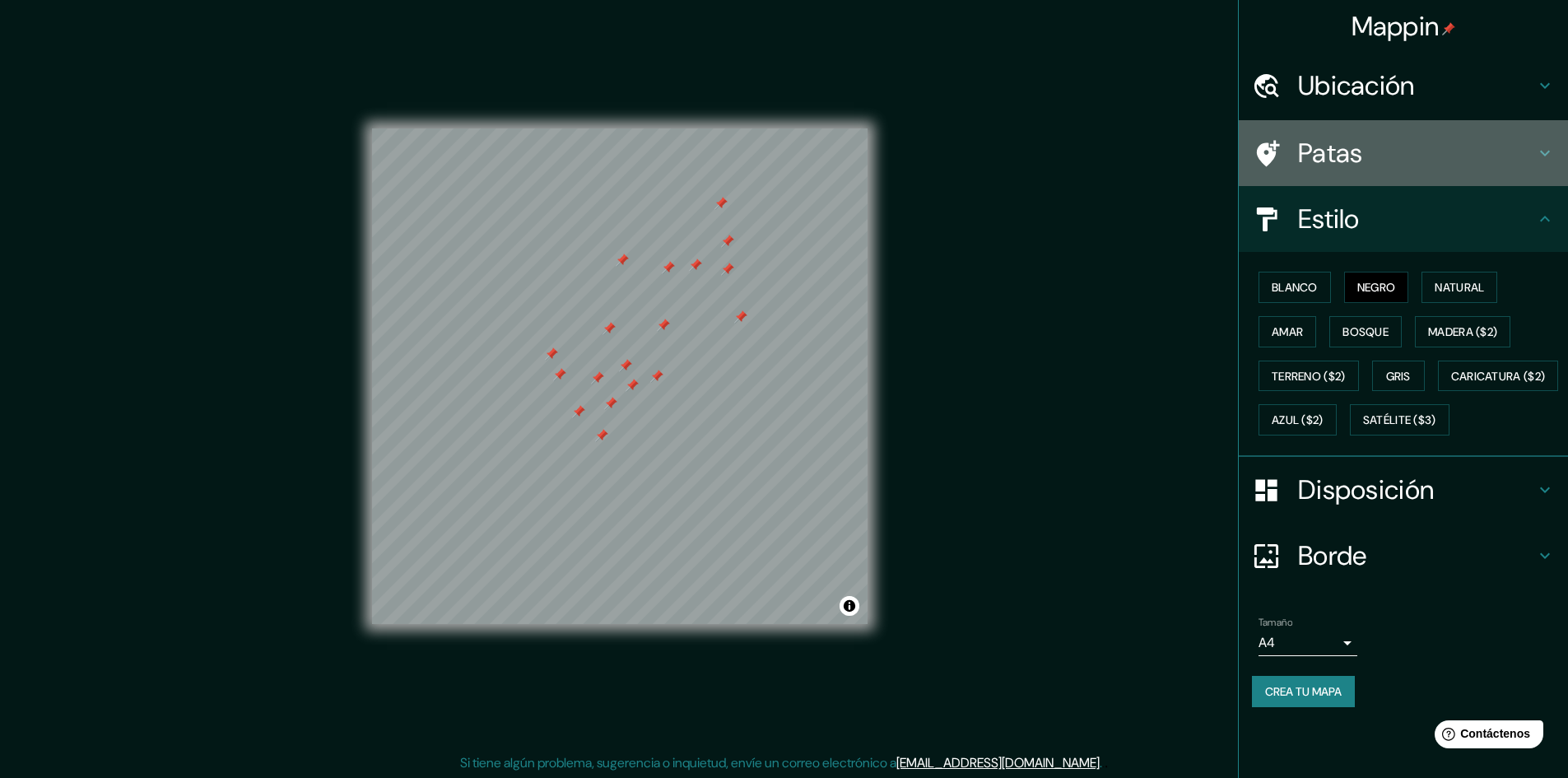
click at [1357, 154] on font "Patas" at bounding box center [1330, 153] width 65 height 35
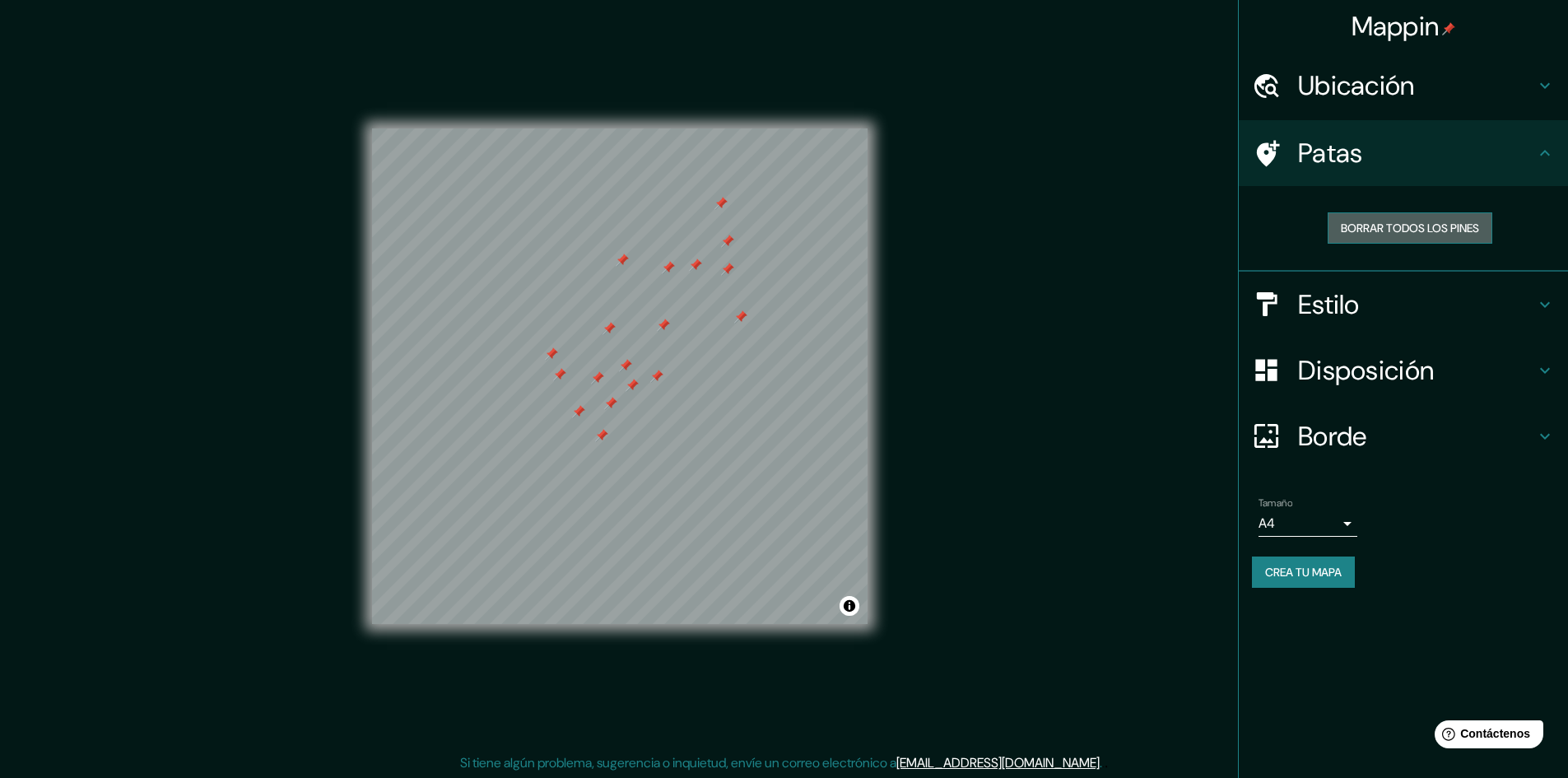
click at [1427, 218] on font "Borrar todos los pines" at bounding box center [1410, 228] width 138 height 21
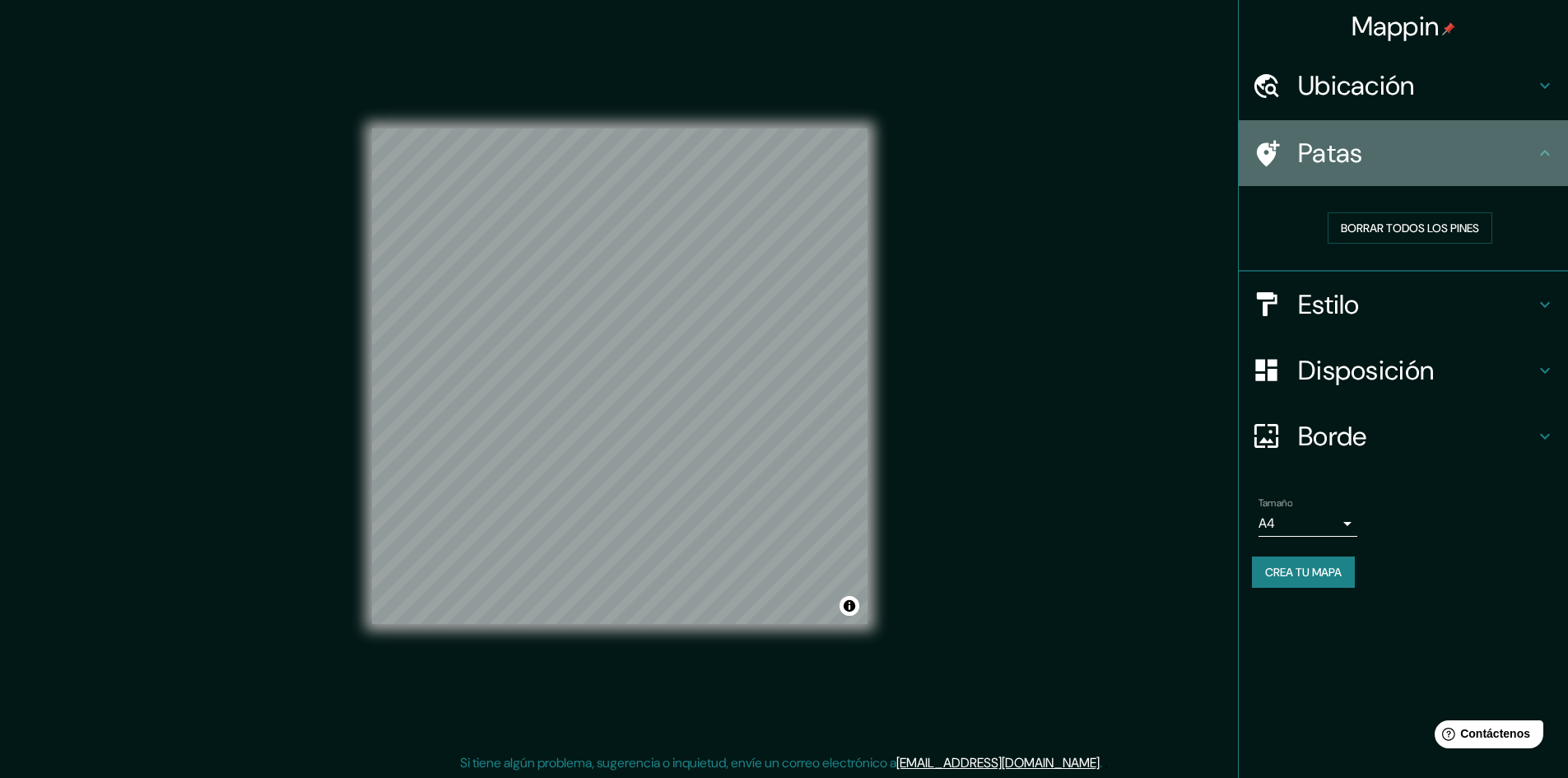
drag, startPoint x: 1341, startPoint y: 159, endPoint x: 1407, endPoint y: 102, distance: 87.2
click at [1345, 155] on font "Patas" at bounding box center [1330, 153] width 65 height 35
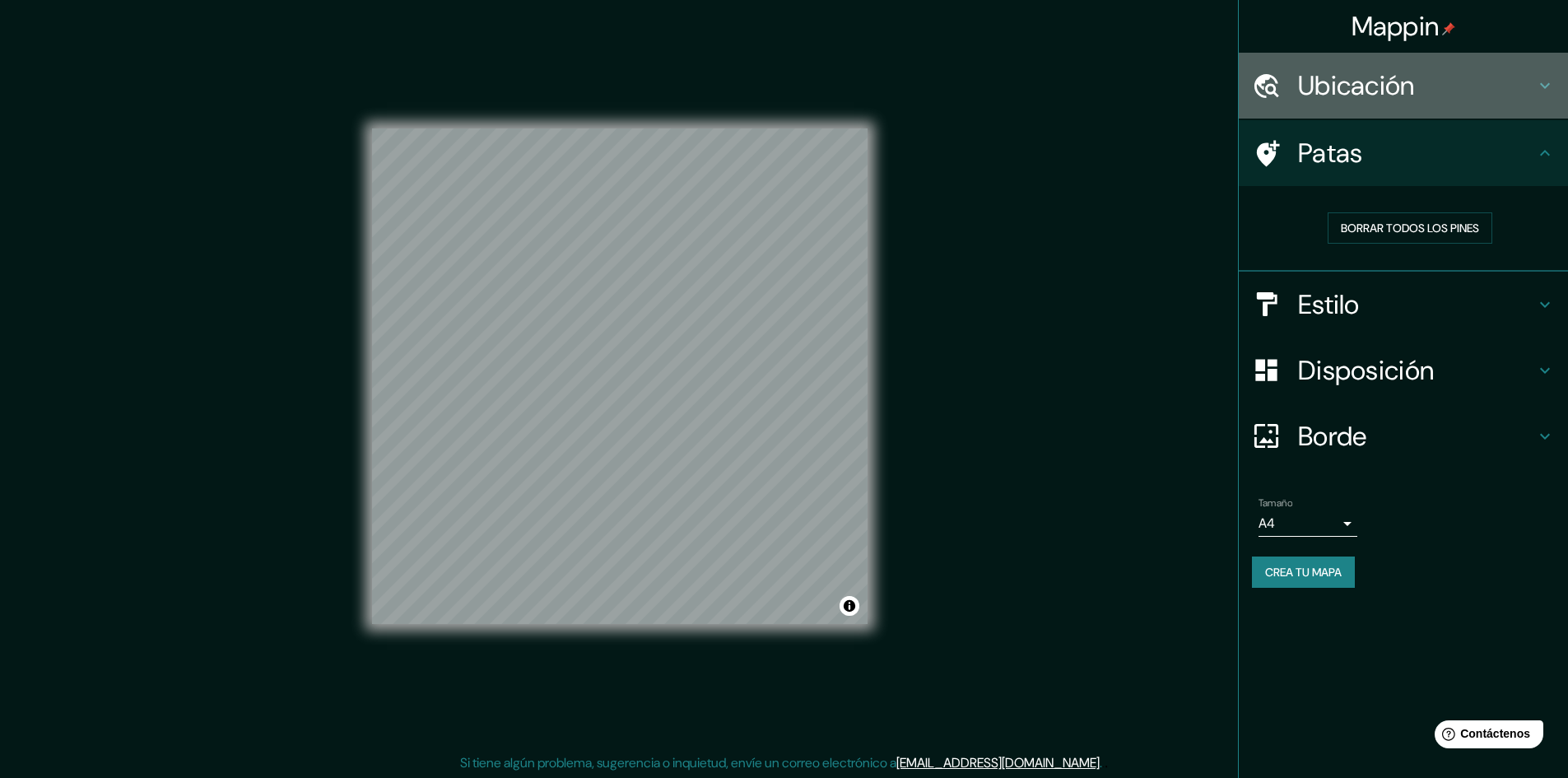
click at [1407, 87] on font "Ubicación" at bounding box center [1356, 86] width 117 height 35
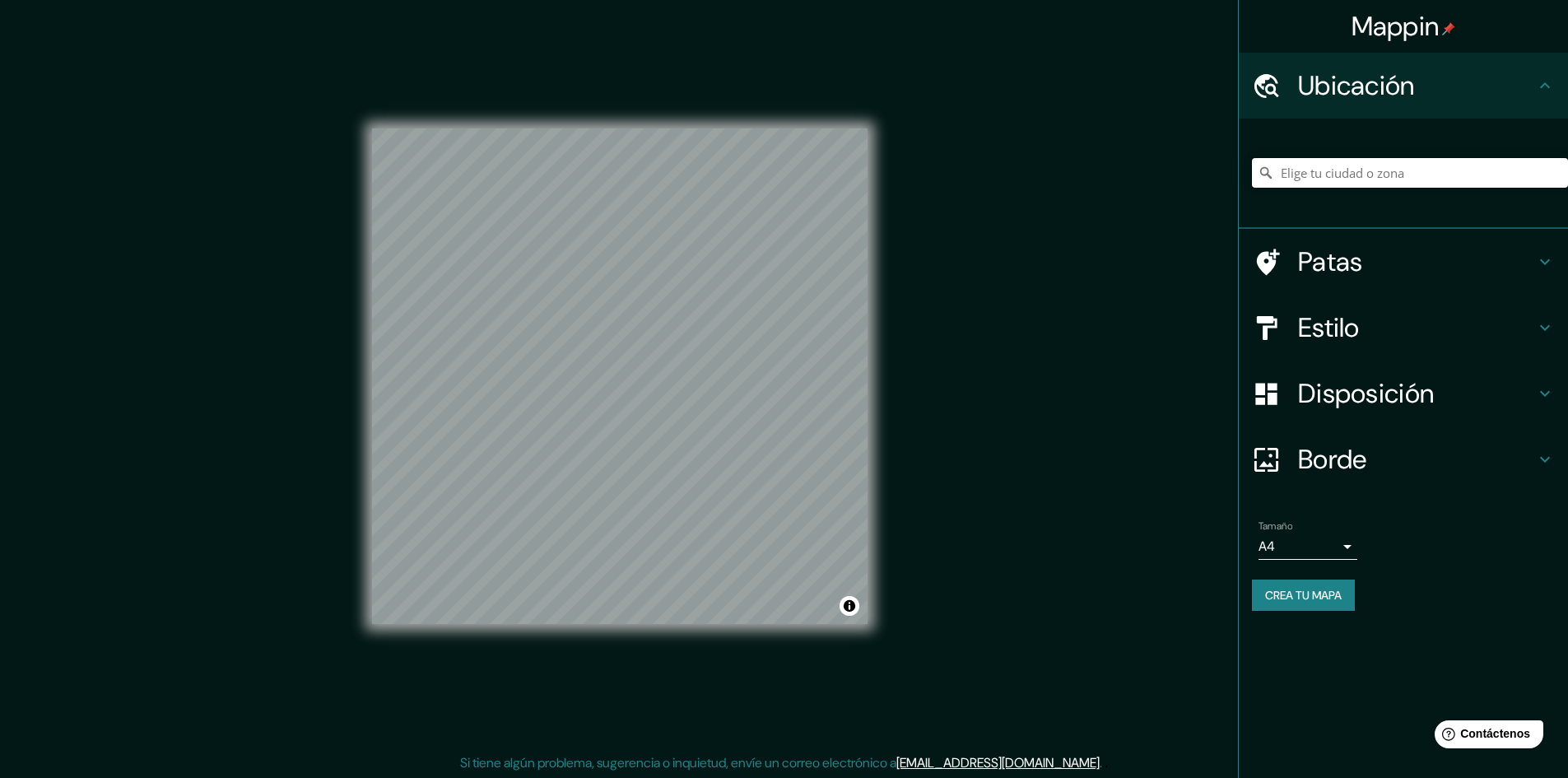
click at [1358, 176] on input "Elige tu ciudad o zona" at bounding box center [1410, 172] width 317 height 30
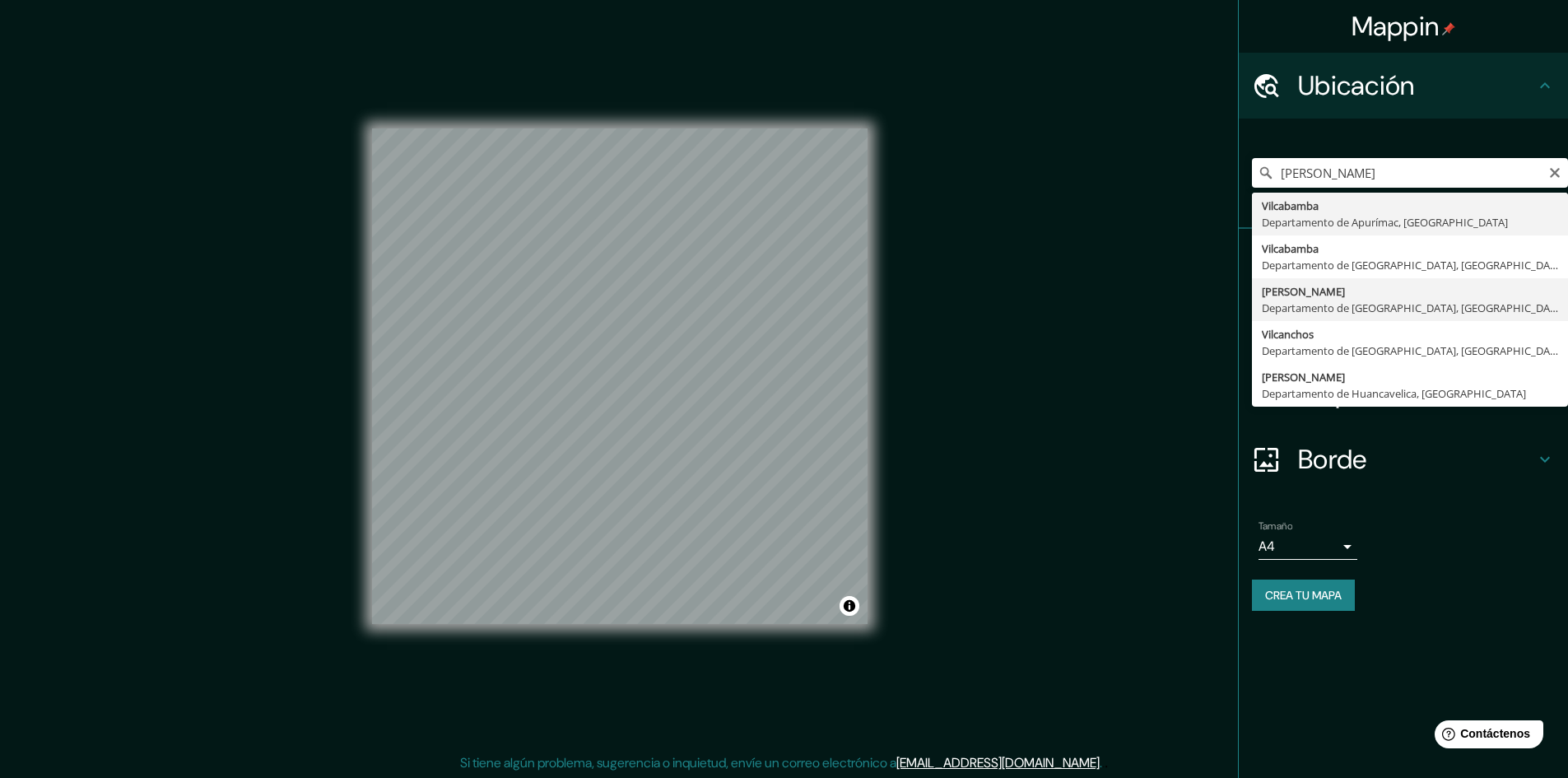
type input "[PERSON_NAME], [GEOGRAPHIC_DATA], [GEOGRAPHIC_DATA]"
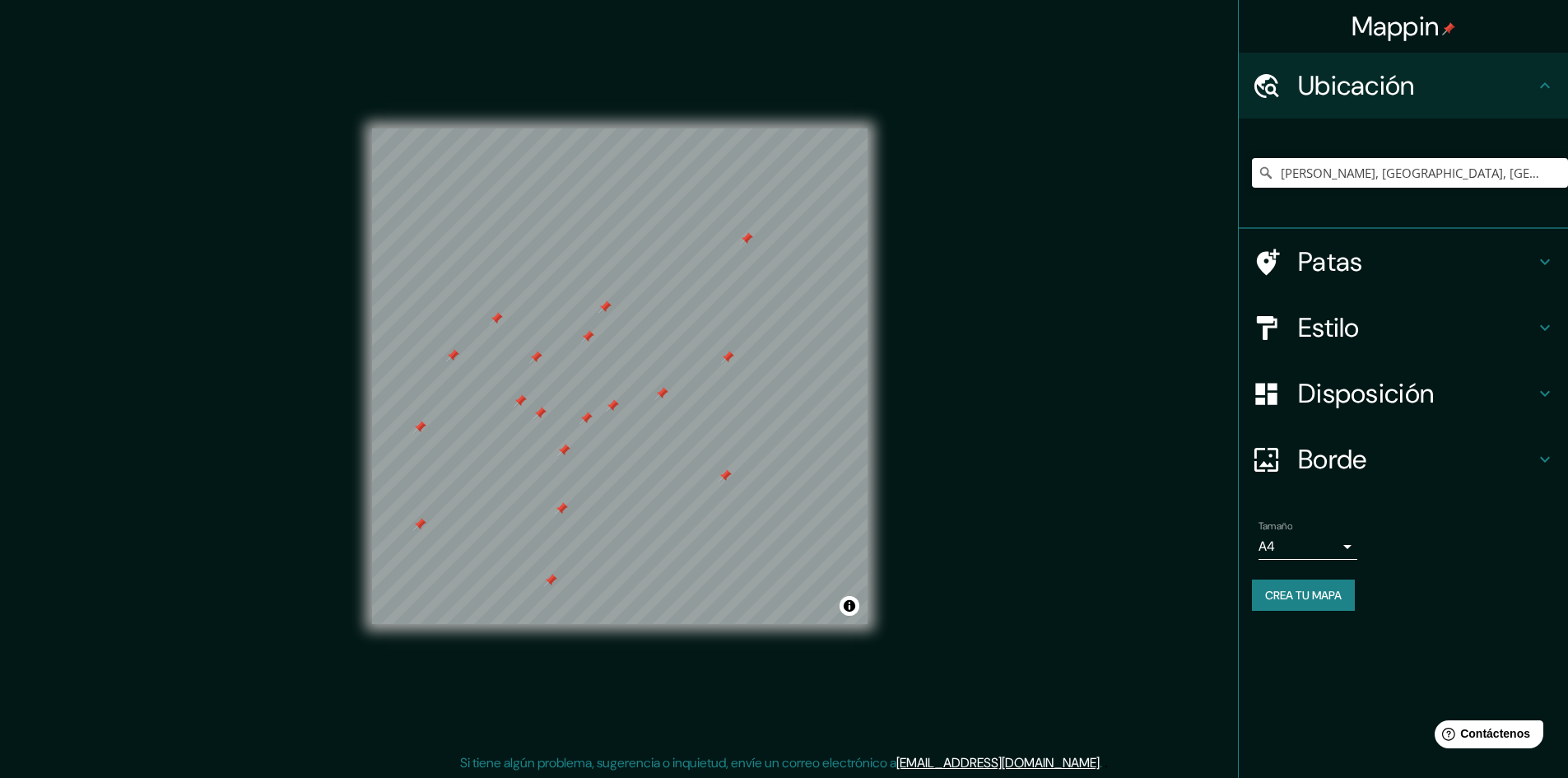
click at [1333, 539] on body "Mappin Ubicación [PERSON_NAME], [GEOGRAPHIC_DATA], [GEOGRAPHIC_DATA] Patas Esti…" at bounding box center [784, 389] width 1568 height 778
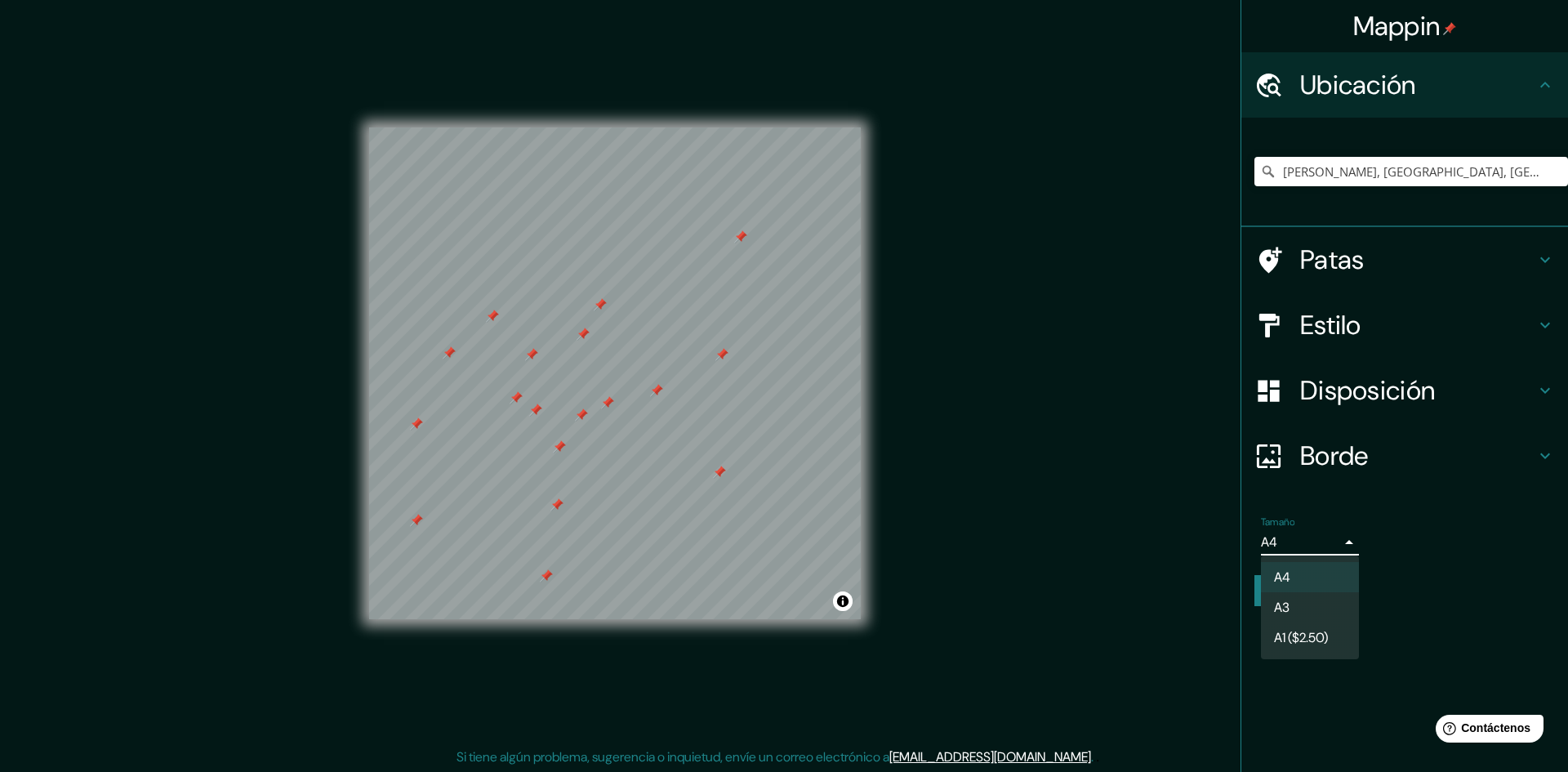
click at [1296, 598] on li "A3" at bounding box center [1310, 607] width 98 height 30
type input "a4"
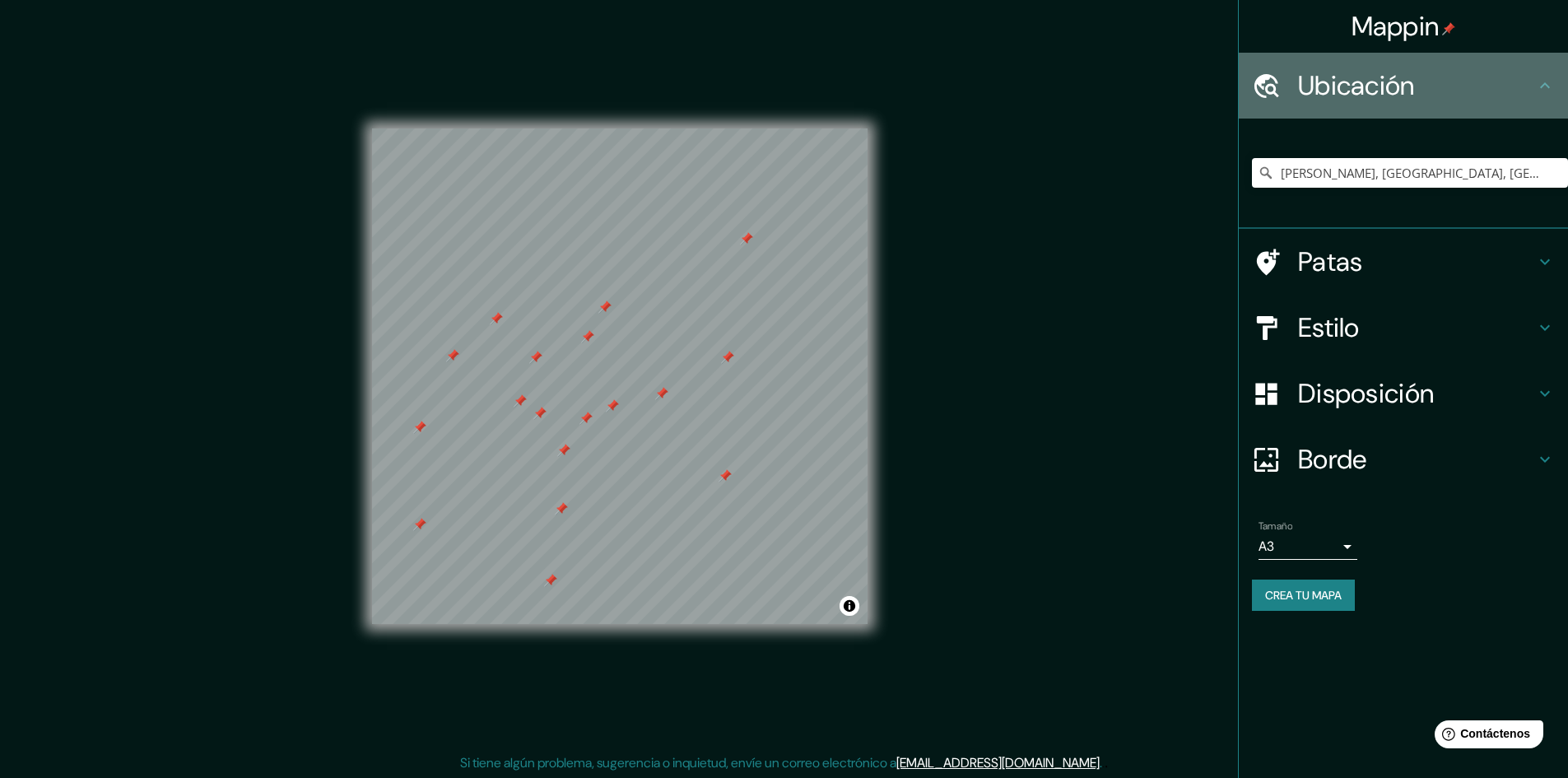
click at [1546, 81] on icon at bounding box center [1545, 85] width 19 height 19
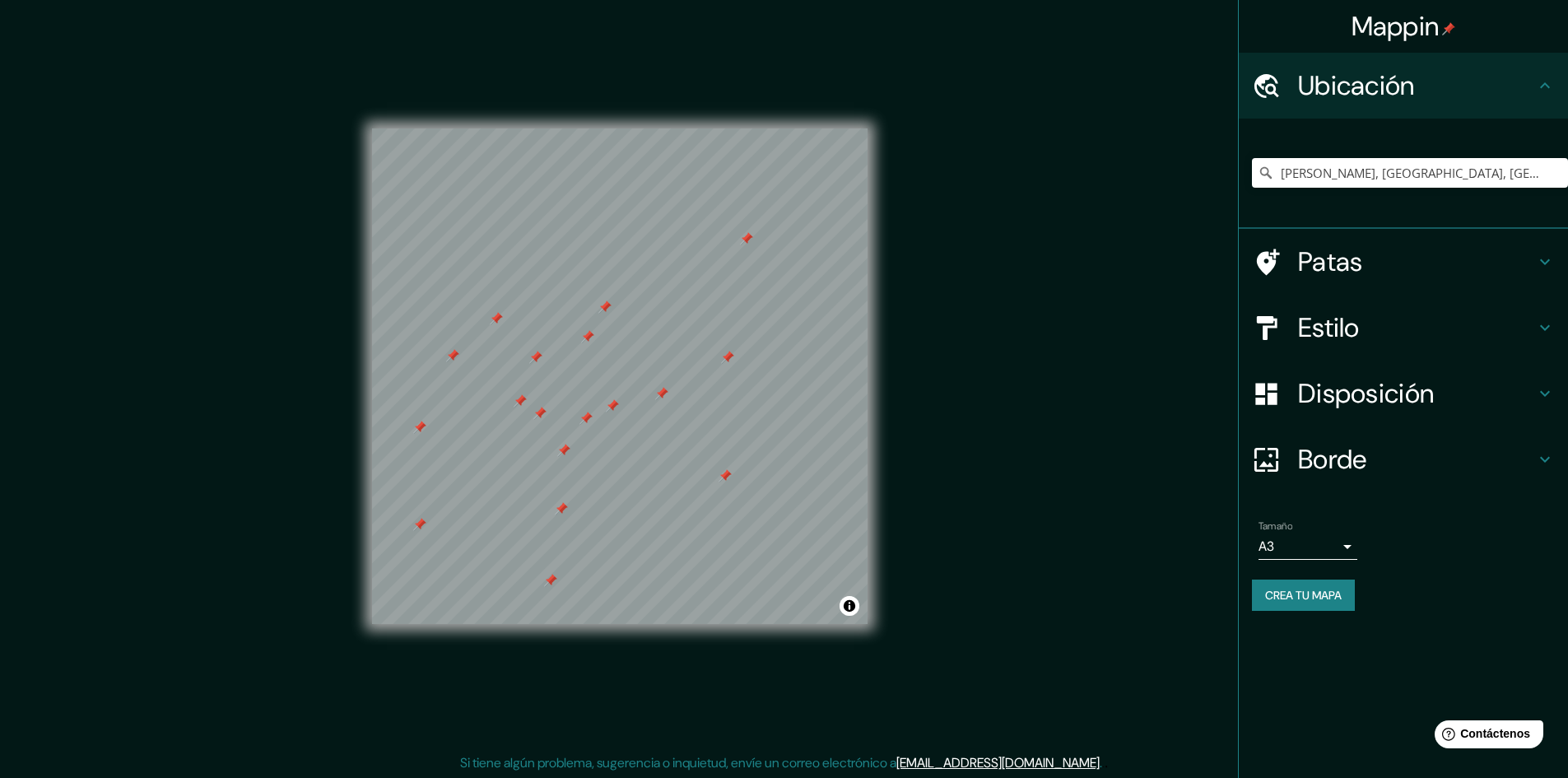
click at [1329, 80] on font "Ubicación" at bounding box center [1356, 86] width 117 height 35
